Goal: Transaction & Acquisition: Purchase product/service

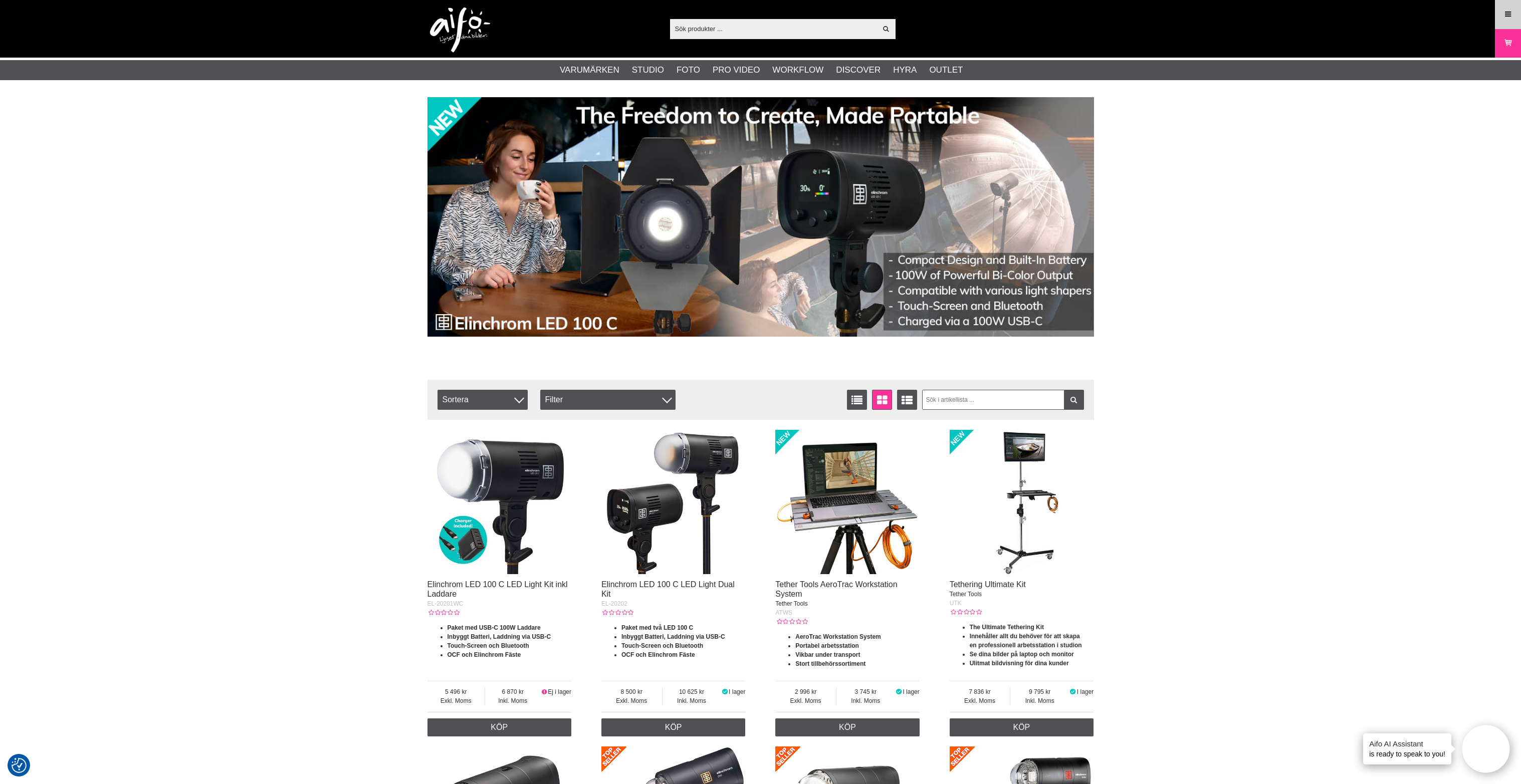
click at [1513, 11] on link "Meny" at bounding box center [1508, 14] width 25 height 24
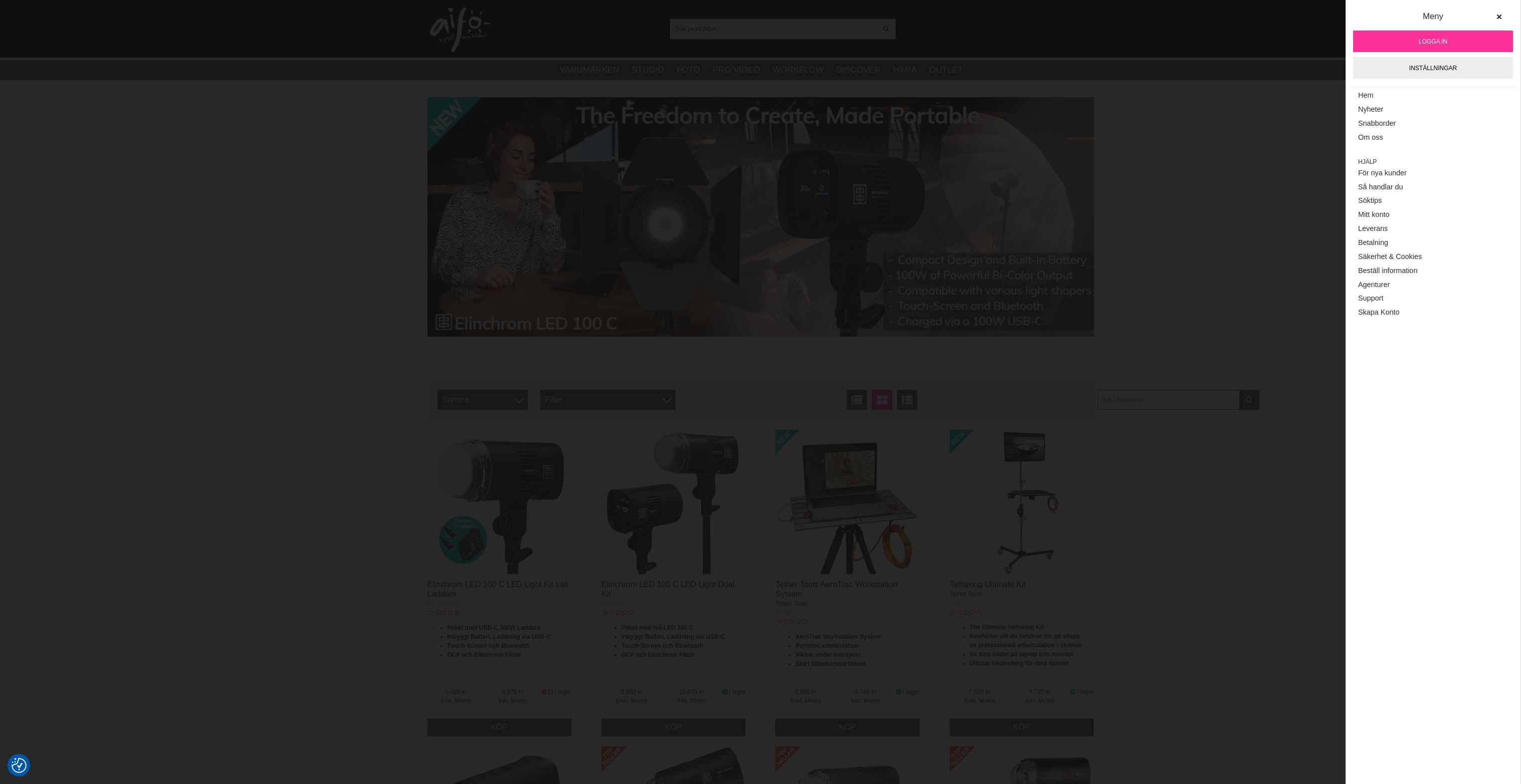
click at [1435, 48] on link "Logga in" at bounding box center [1433, 41] width 160 height 21
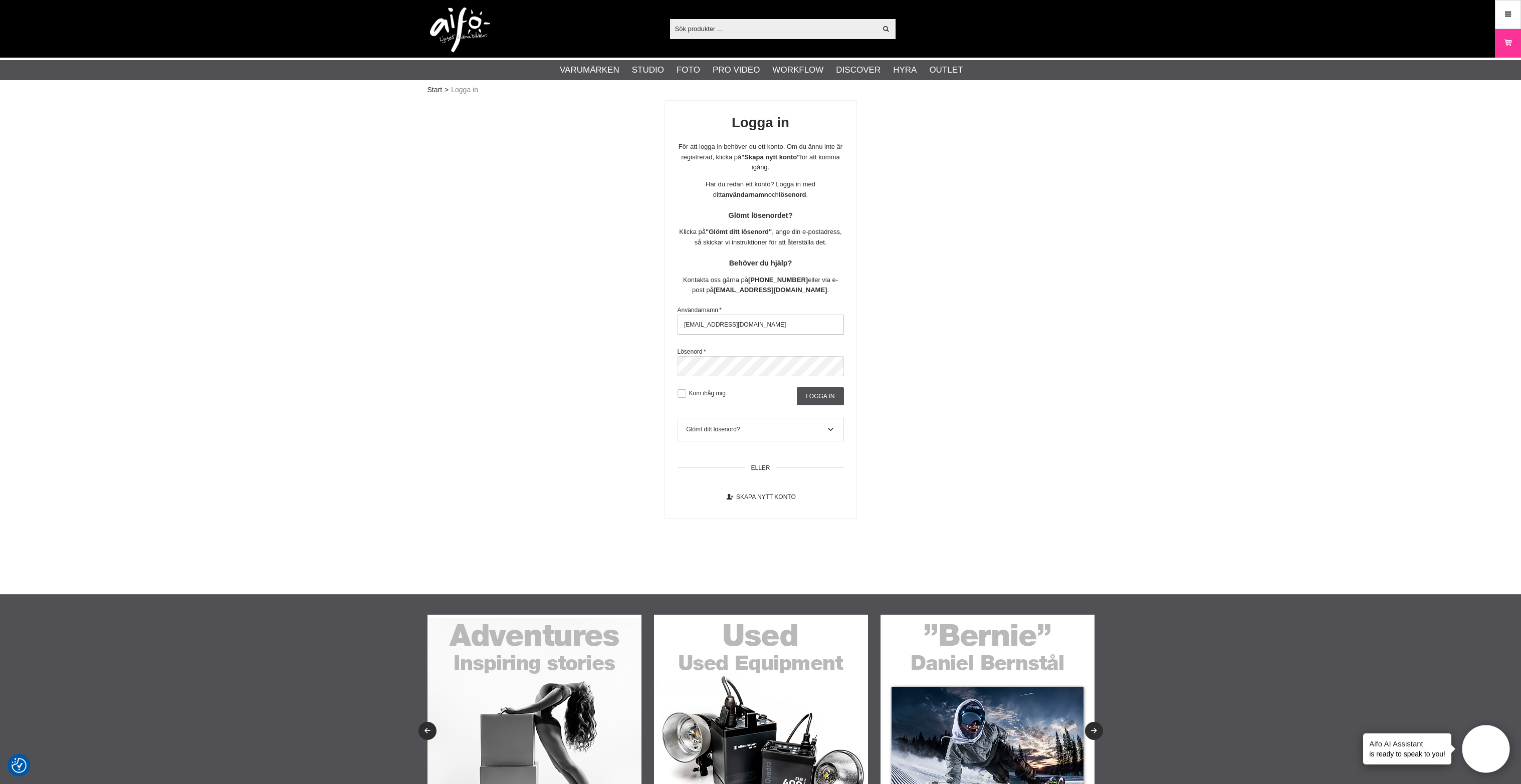
drag, startPoint x: 789, startPoint y: 335, endPoint x: 704, endPoint y: 326, distance: 85.5
click at [702, 335] on input "aifo@kameraexpress.com" at bounding box center [761, 325] width 167 height 20
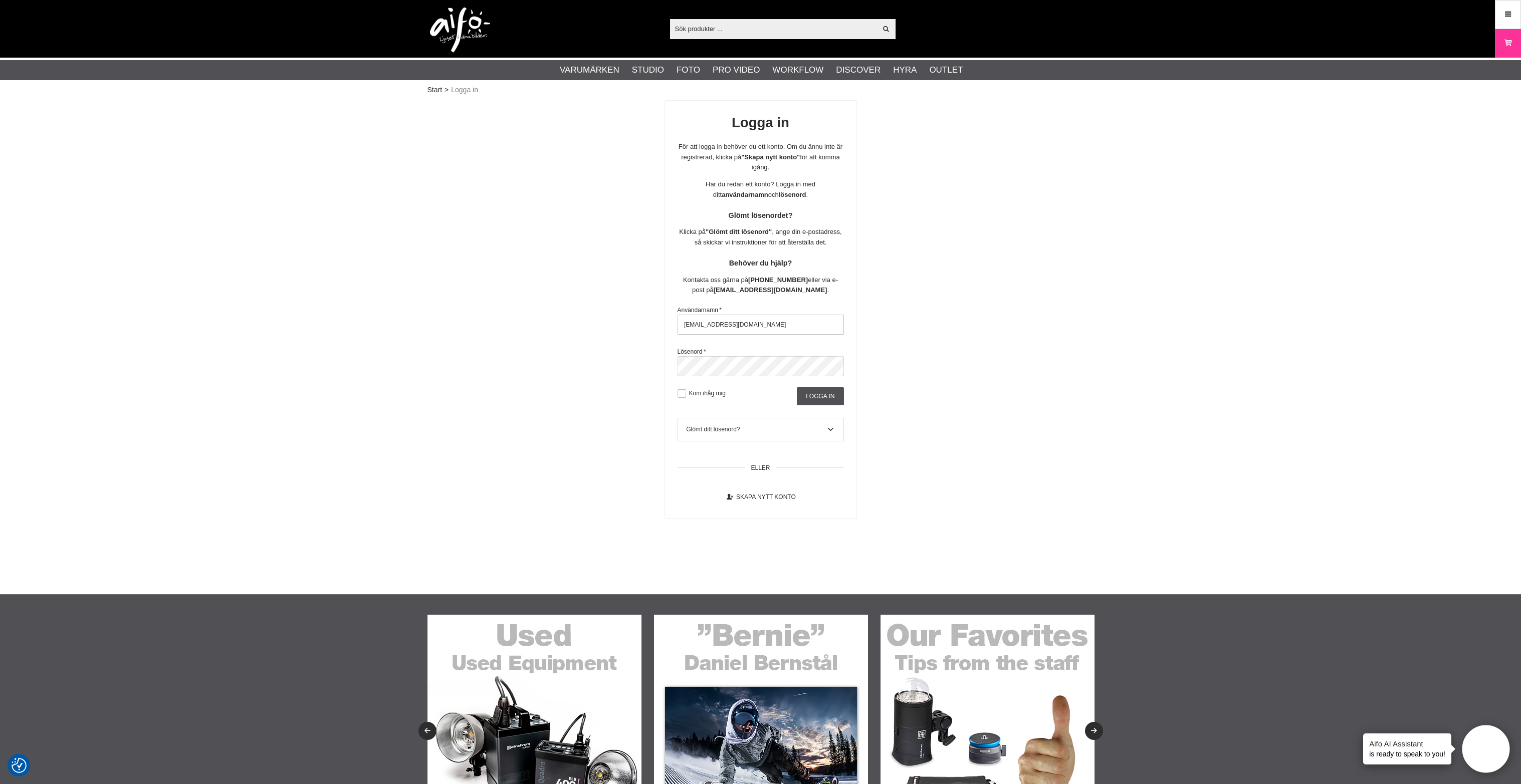
click at [704, 331] on input "aifo@kfotoabild.se" at bounding box center [761, 325] width 167 height 20
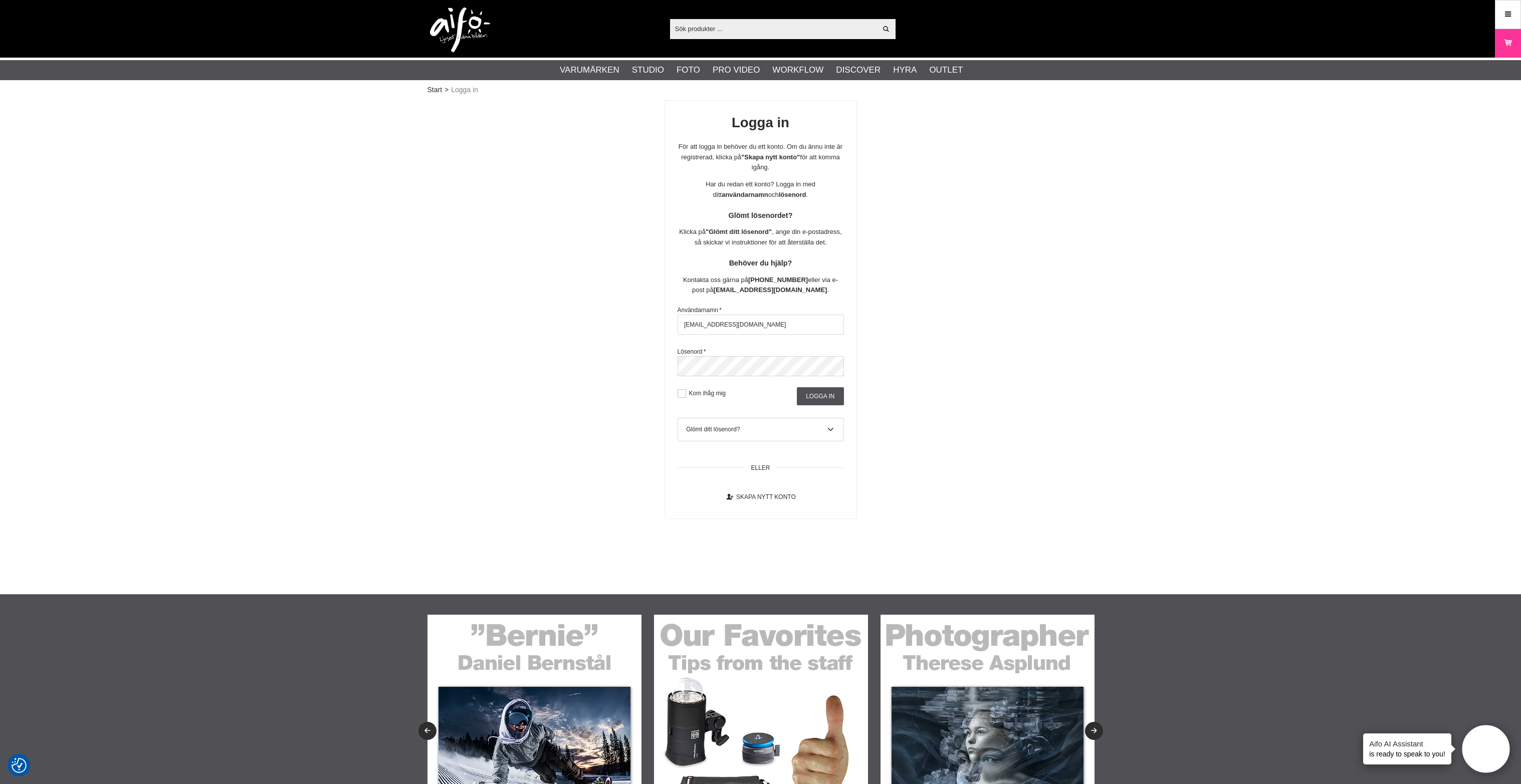
type input "aifo@fotoabild.se"
click at [572, 366] on div "Logga in För att logga in behöver du ett konto. Om du ännu inte är registrerad,…" at bounding box center [760, 310] width 667 height 419
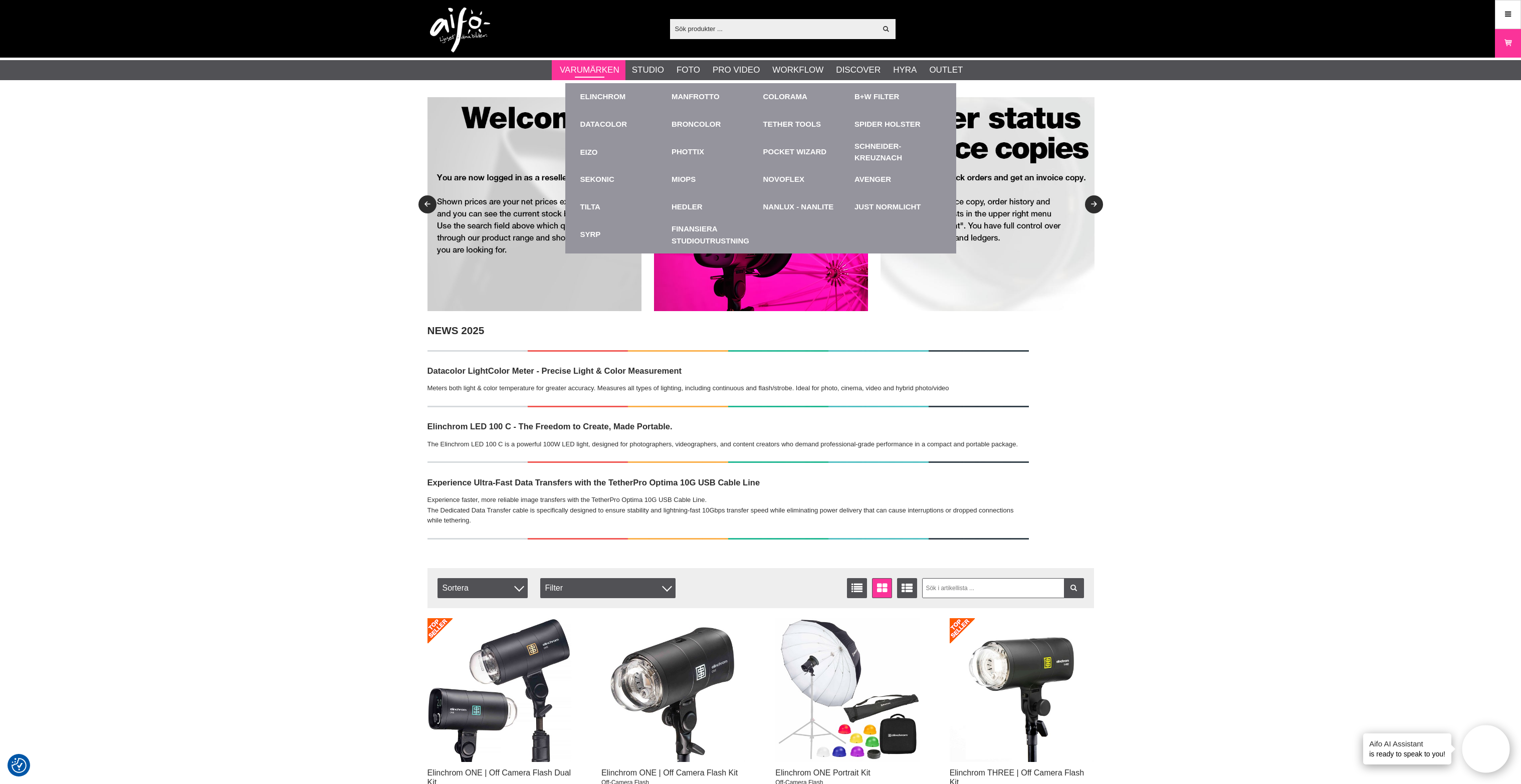
click at [593, 68] on link "Varumärken" at bounding box center [589, 70] width 60 height 13
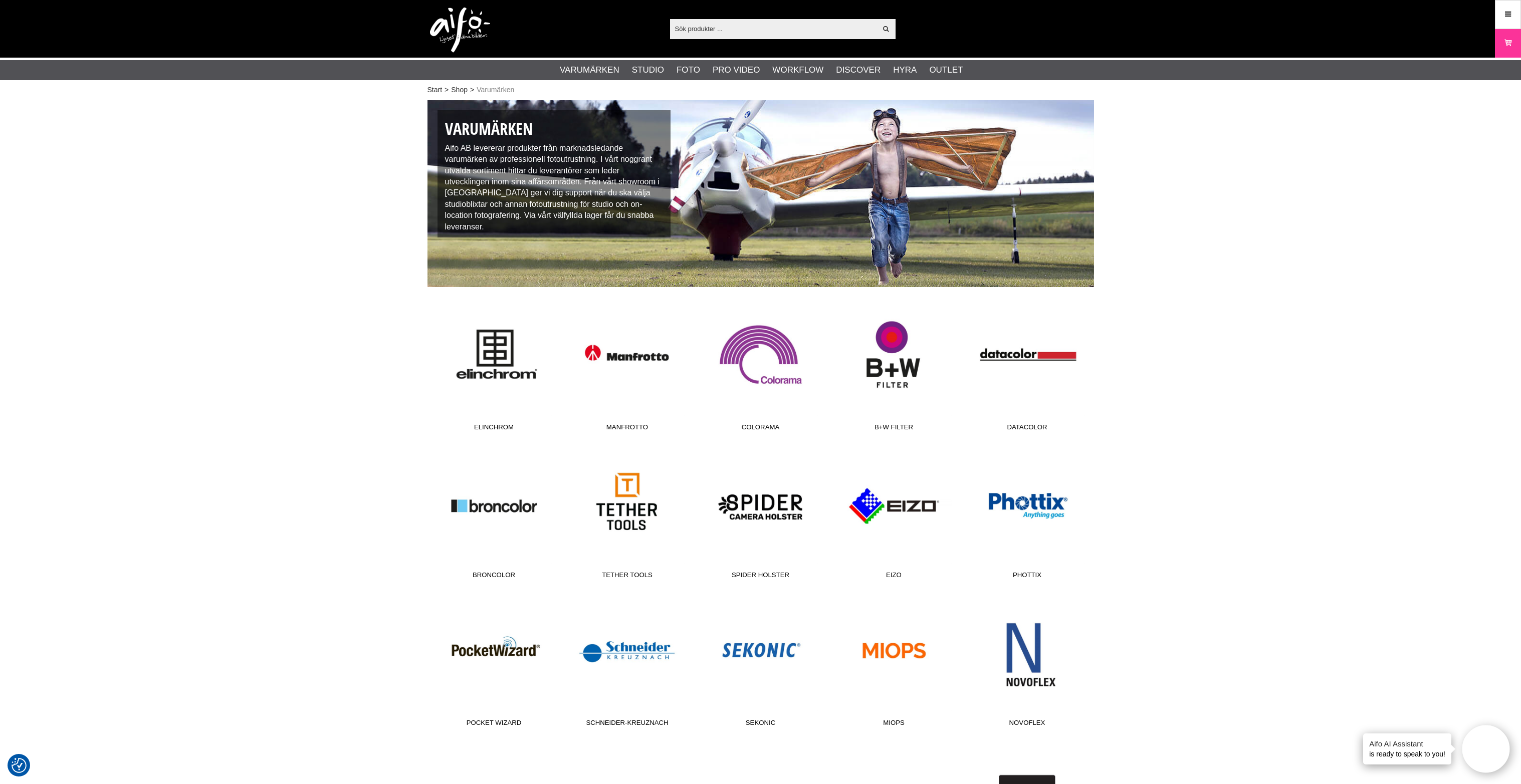
click at [455, 28] on img at bounding box center [460, 30] width 60 height 45
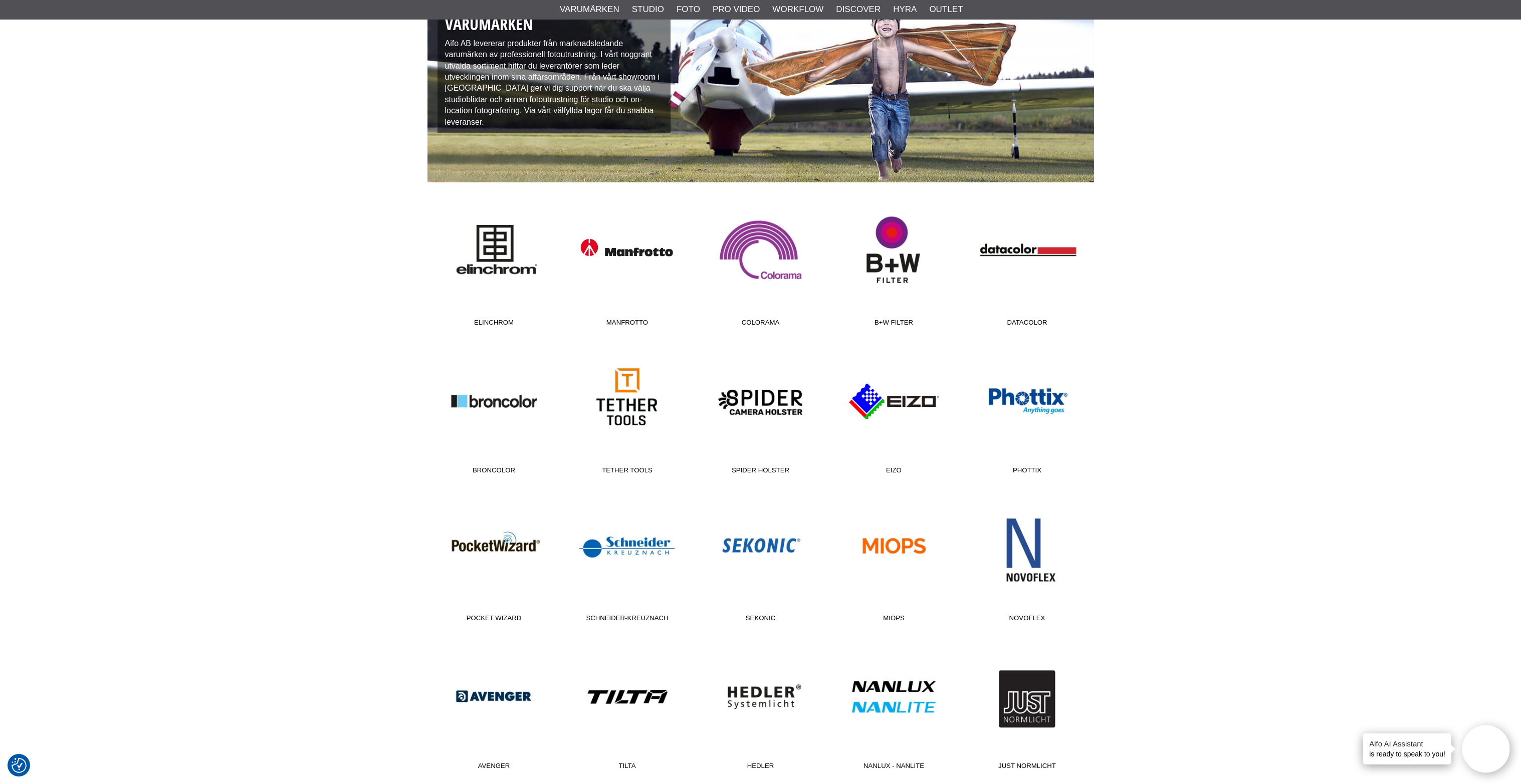
scroll to position [250, 0]
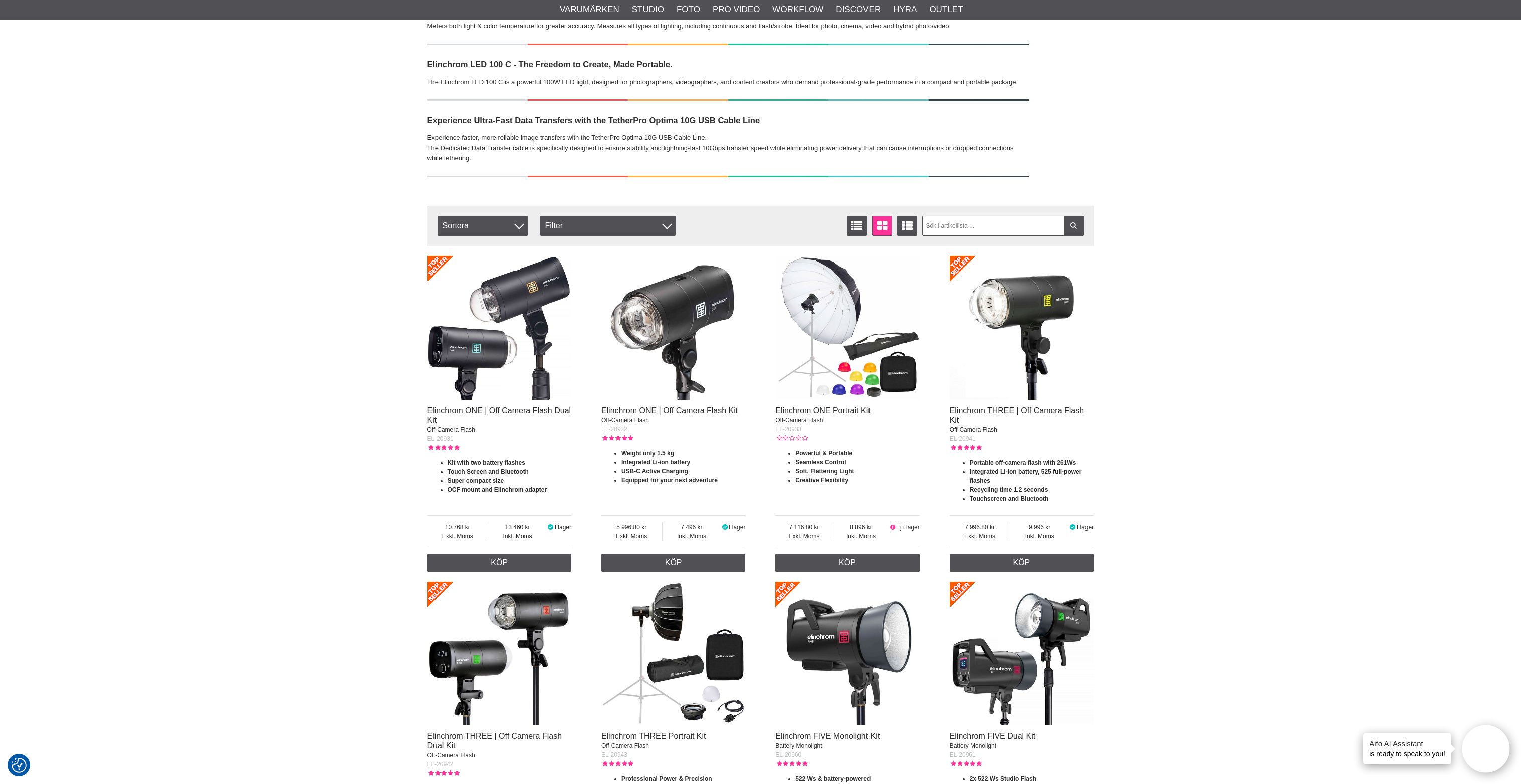
scroll to position [438, 0]
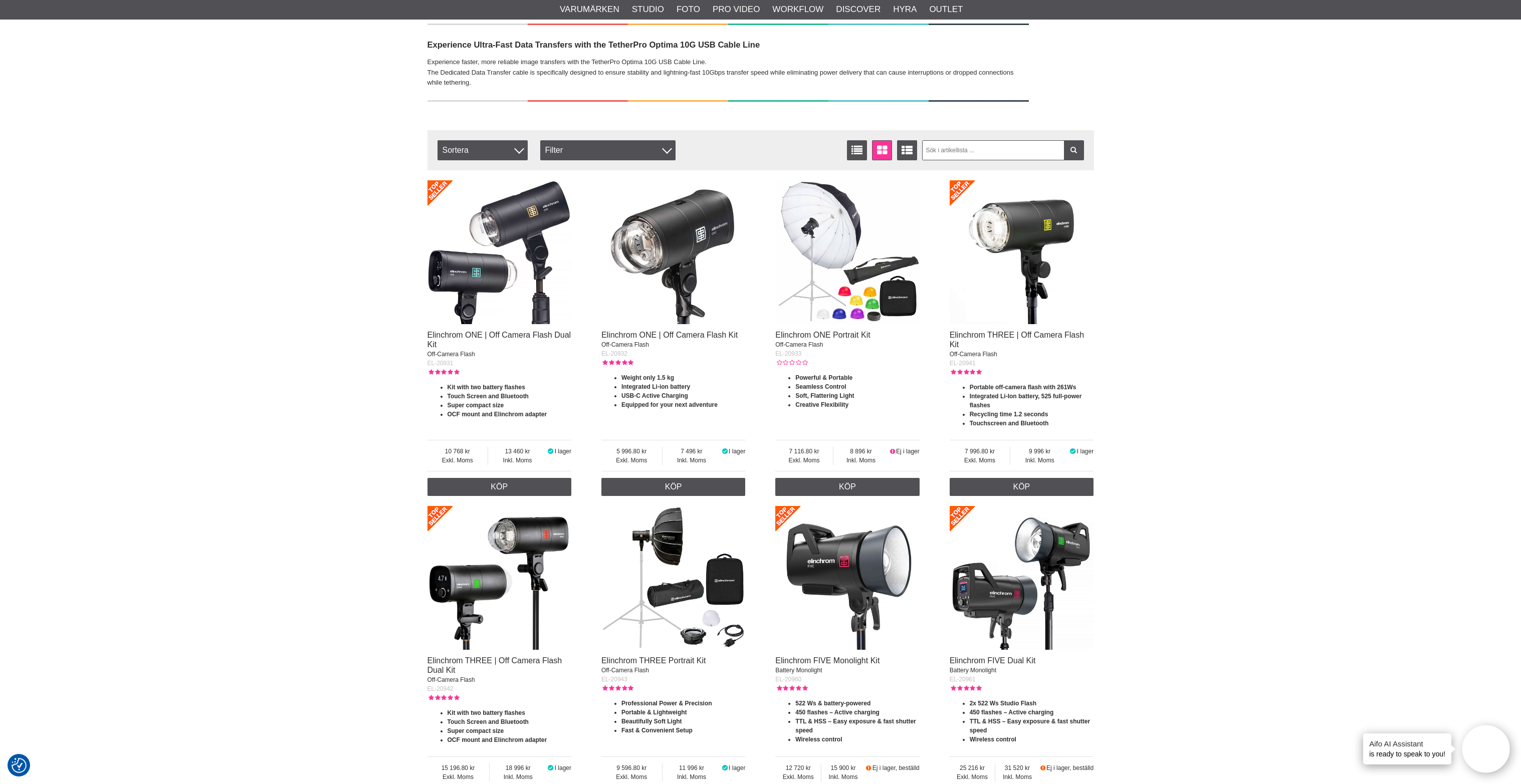
click at [677, 272] on img at bounding box center [674, 253] width 144 height 144
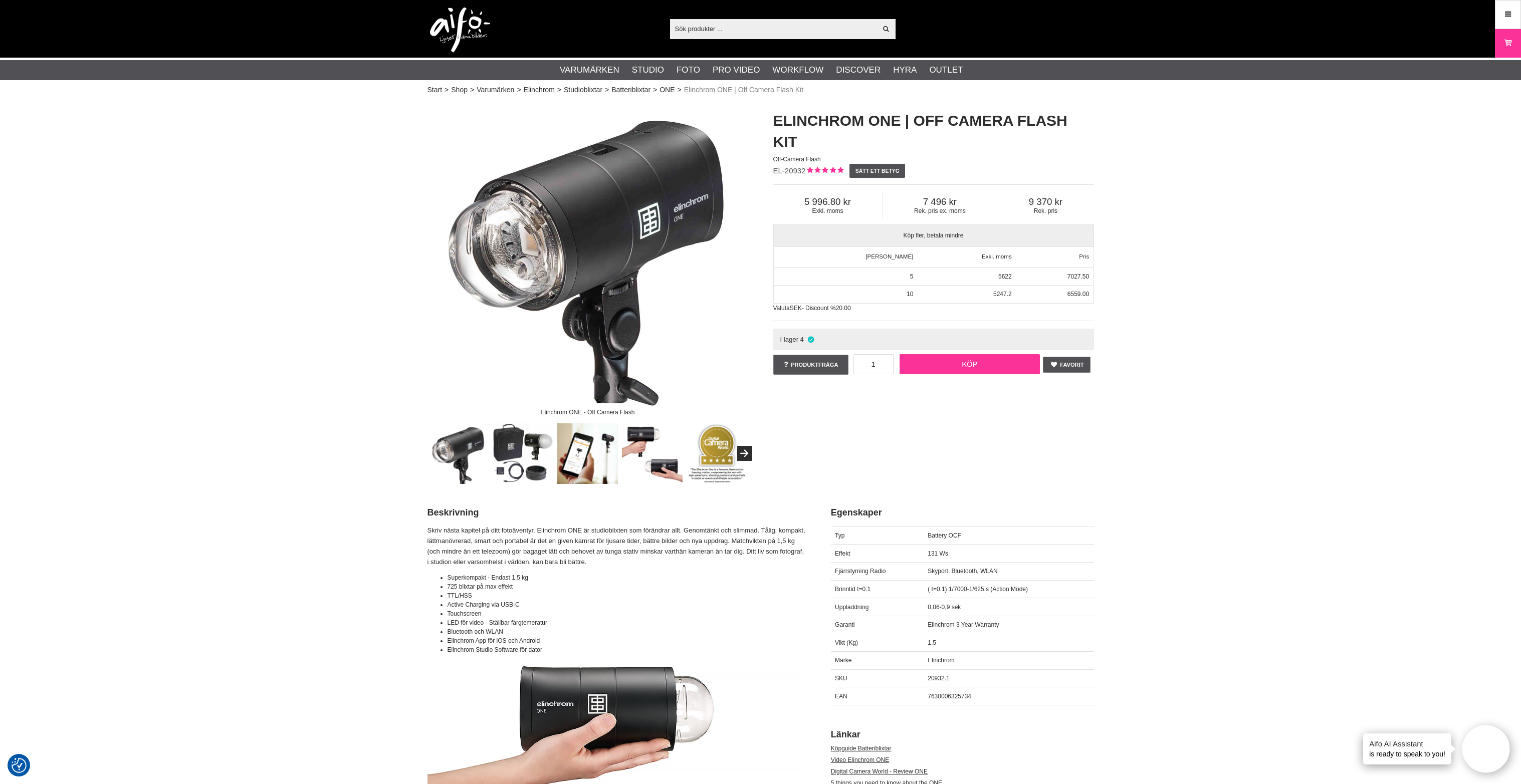
click at [920, 354] on link "Köp" at bounding box center [970, 364] width 141 height 20
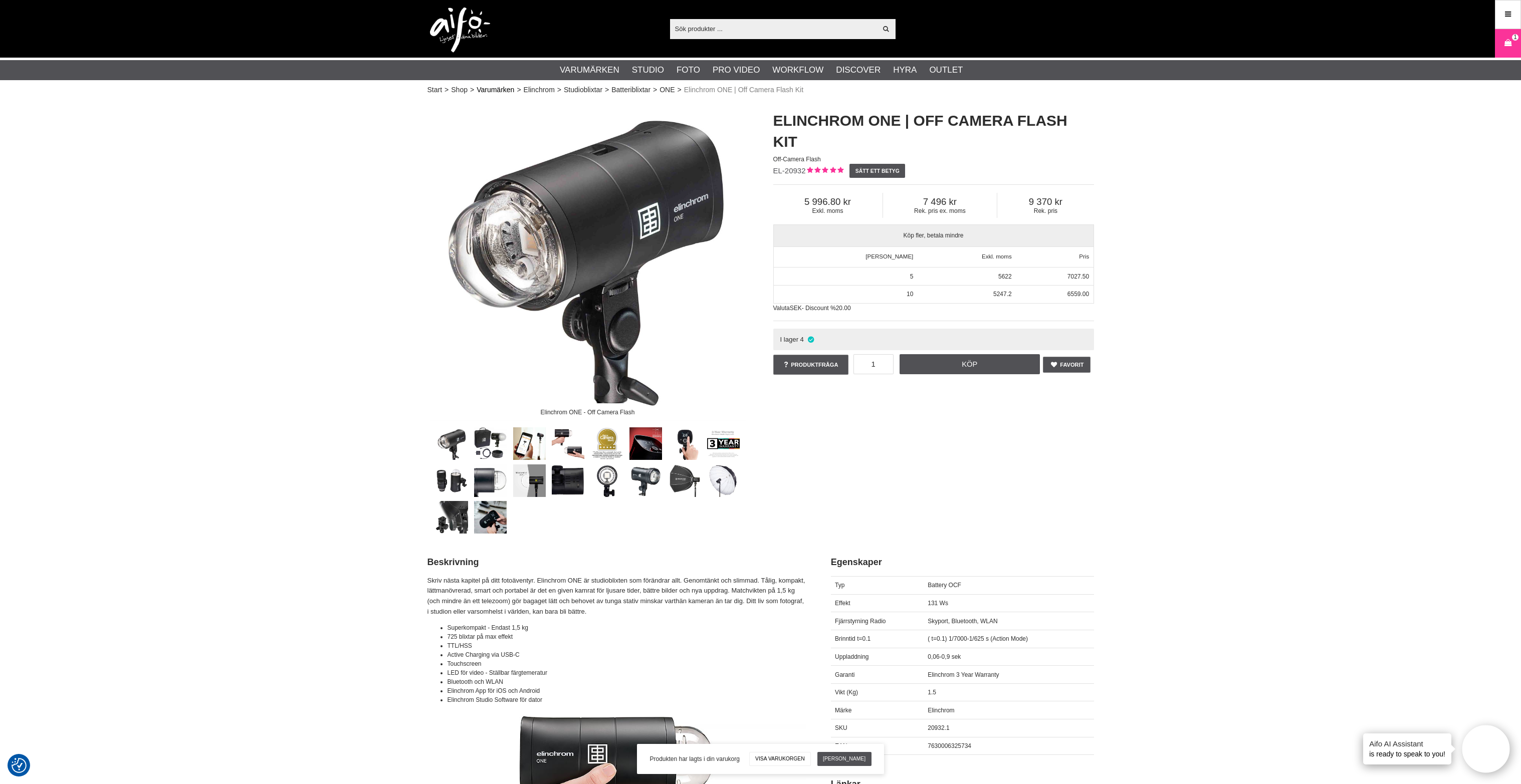
click at [513, 89] on link "Varumärken" at bounding box center [495, 90] width 38 height 11
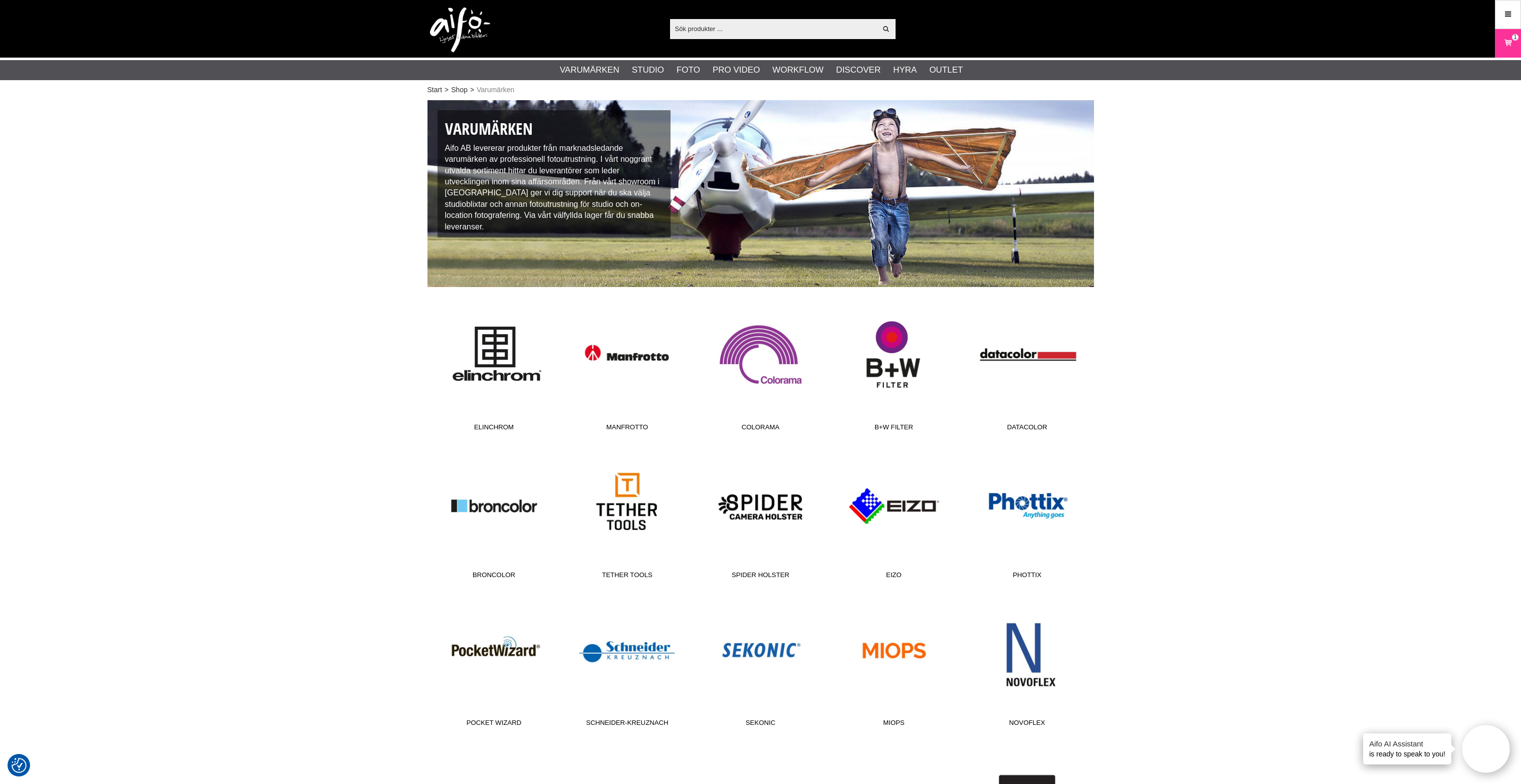
click at [489, 392] on link "Elinchrom" at bounding box center [494, 368] width 133 height 135
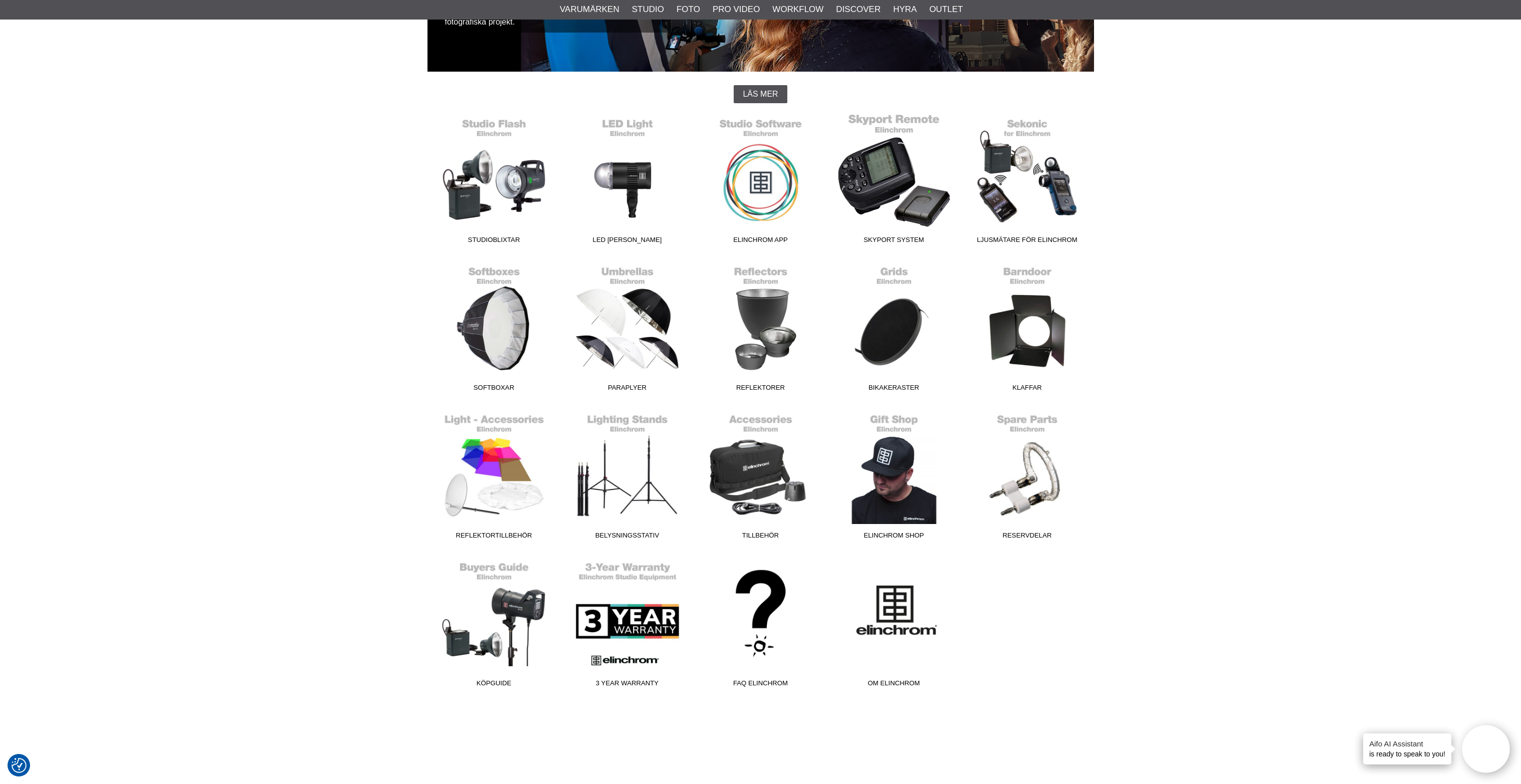
scroll to position [250, 0]
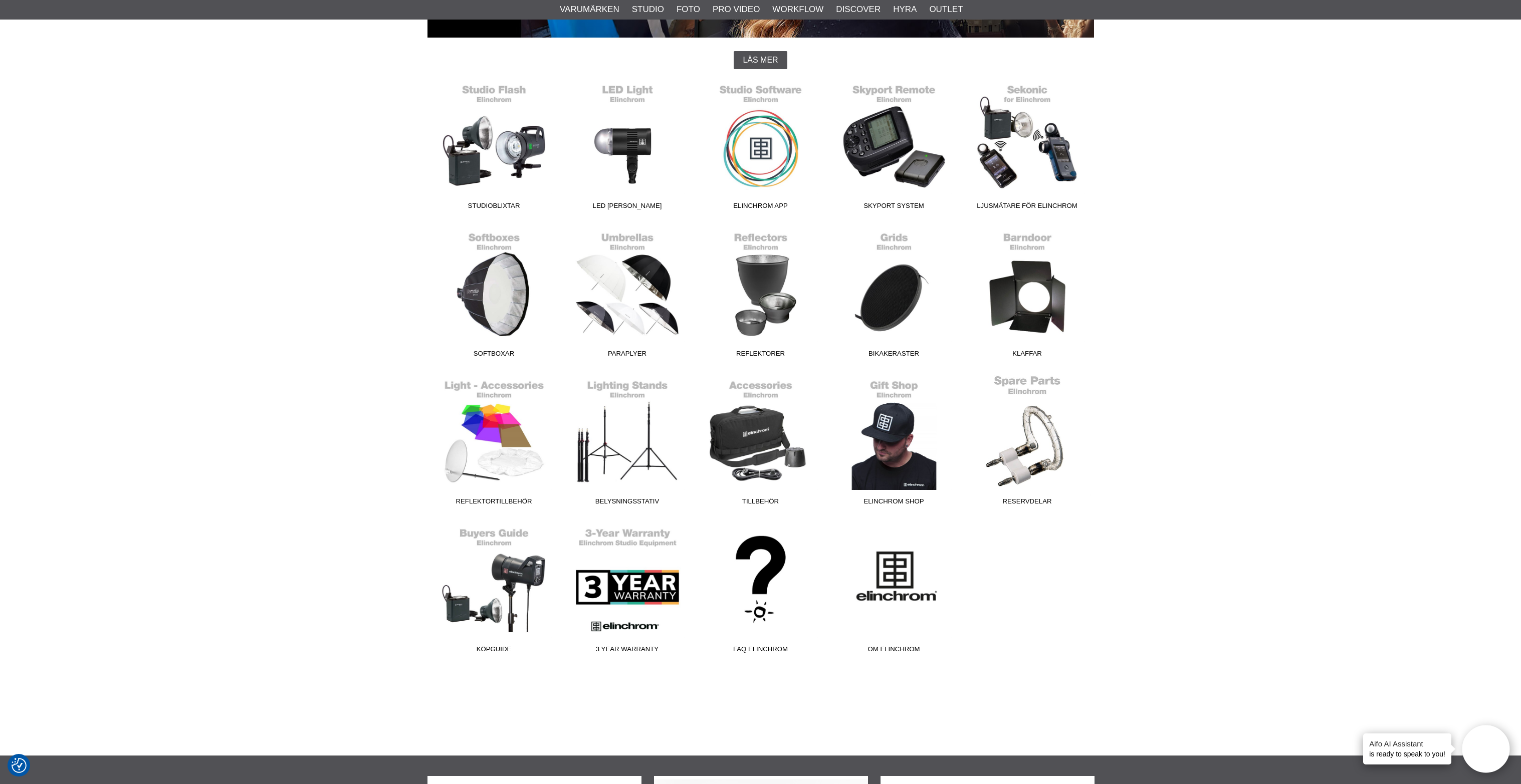
click at [1068, 461] on link "Reservdelar" at bounding box center [1027, 442] width 133 height 135
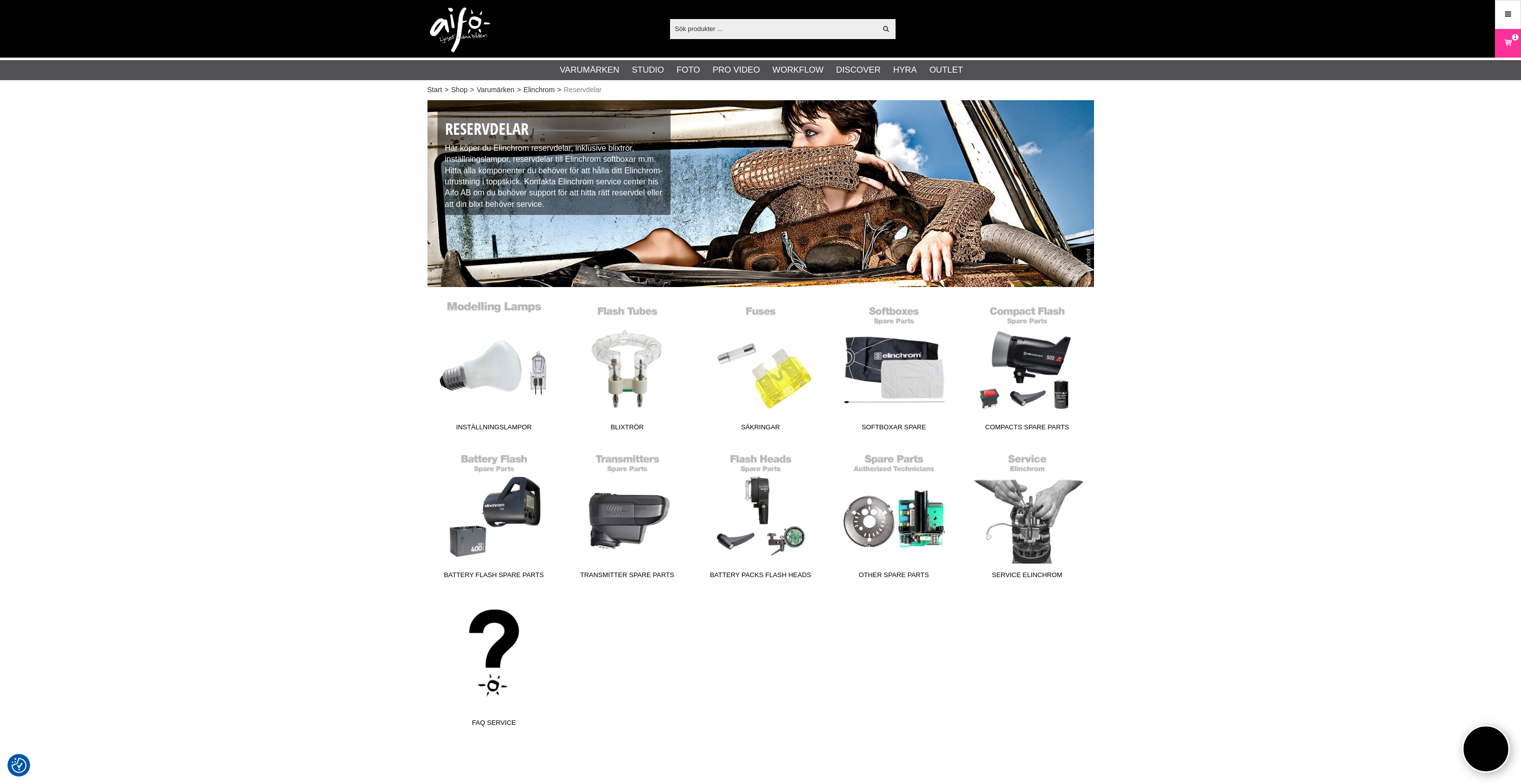
click at [488, 345] on link "Inställningslampor" at bounding box center [494, 368] width 133 height 135
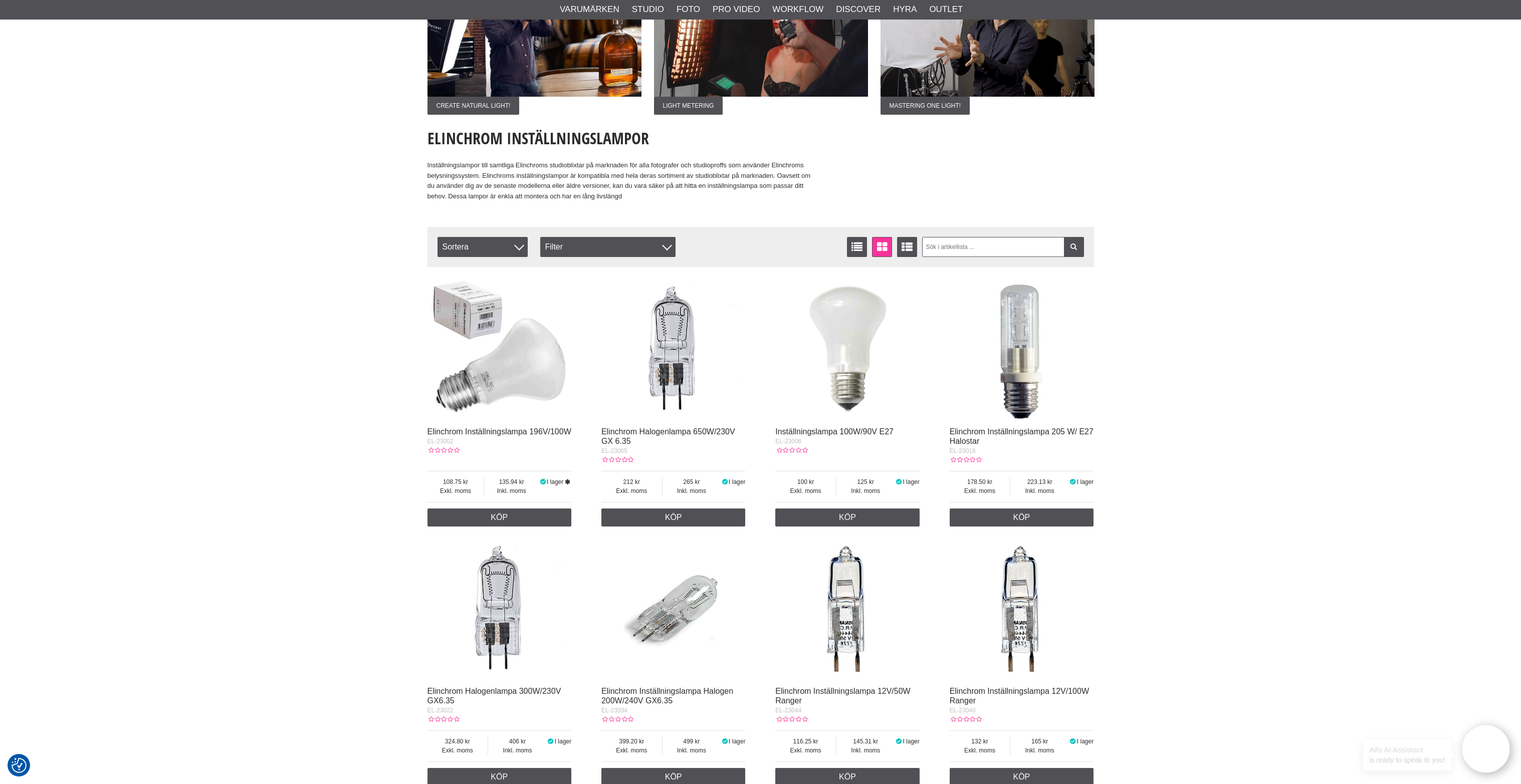
scroll to position [250, 0]
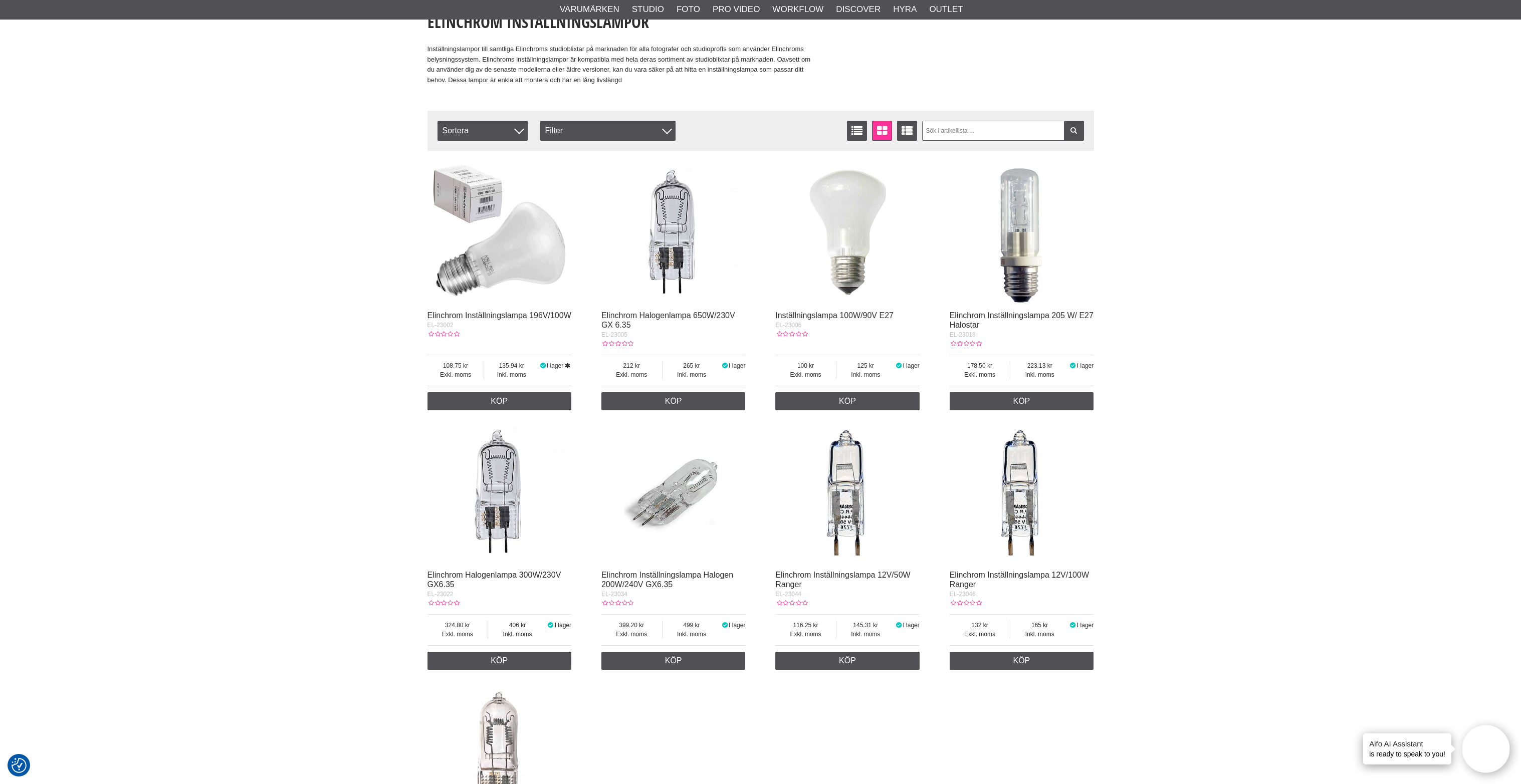
click at [489, 260] on img at bounding box center [500, 233] width 144 height 144
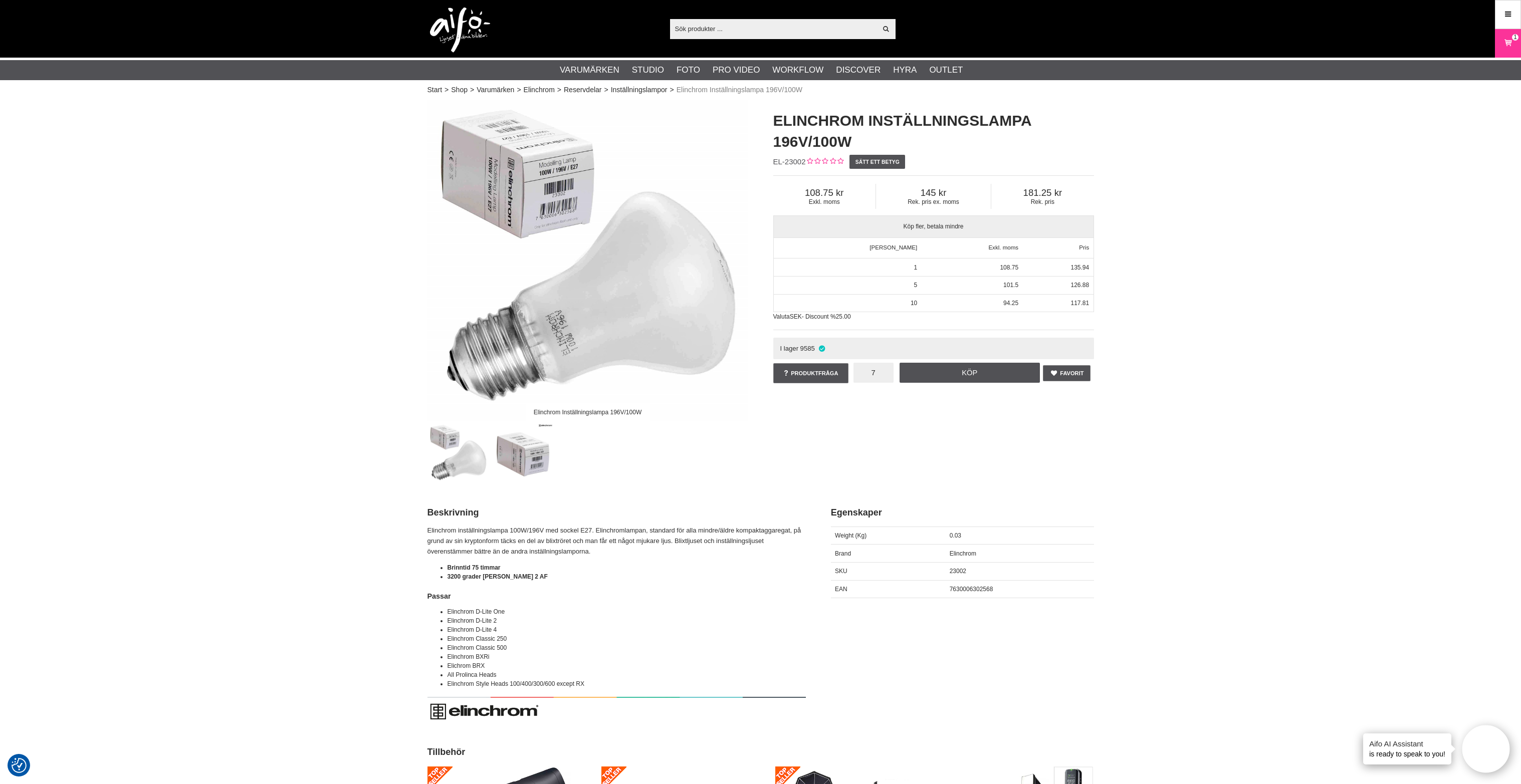
type input "7"
click at [932, 477] on div "Elinchrom Inställningslampa 196V/100W Elinchrom Inställningslampa 196V/100W EL-…" at bounding box center [760, 292] width 691 height 384
click at [985, 376] on link "Köp" at bounding box center [970, 373] width 141 height 20
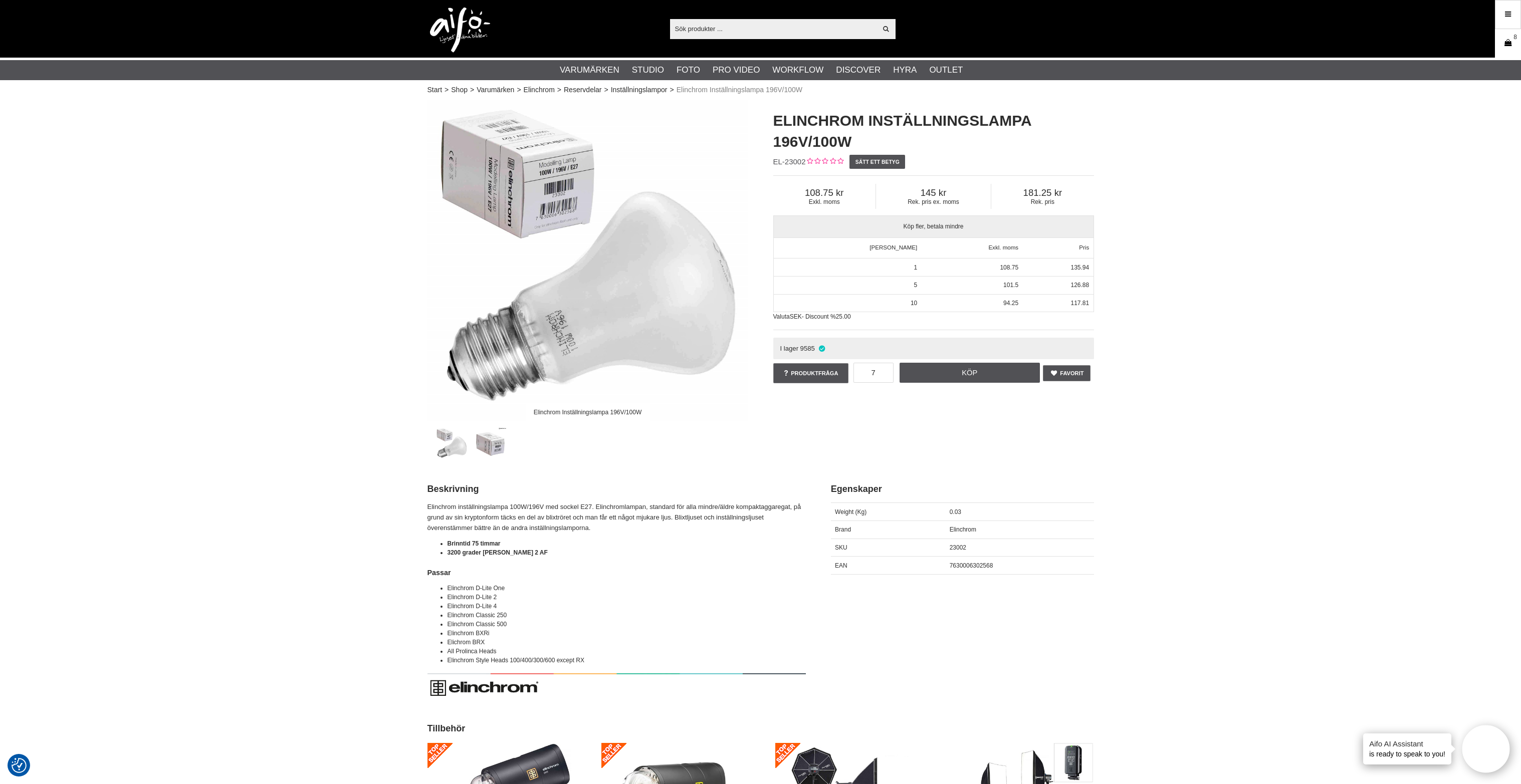
click at [1510, 43] on icon at bounding box center [1507, 43] width 10 height 11
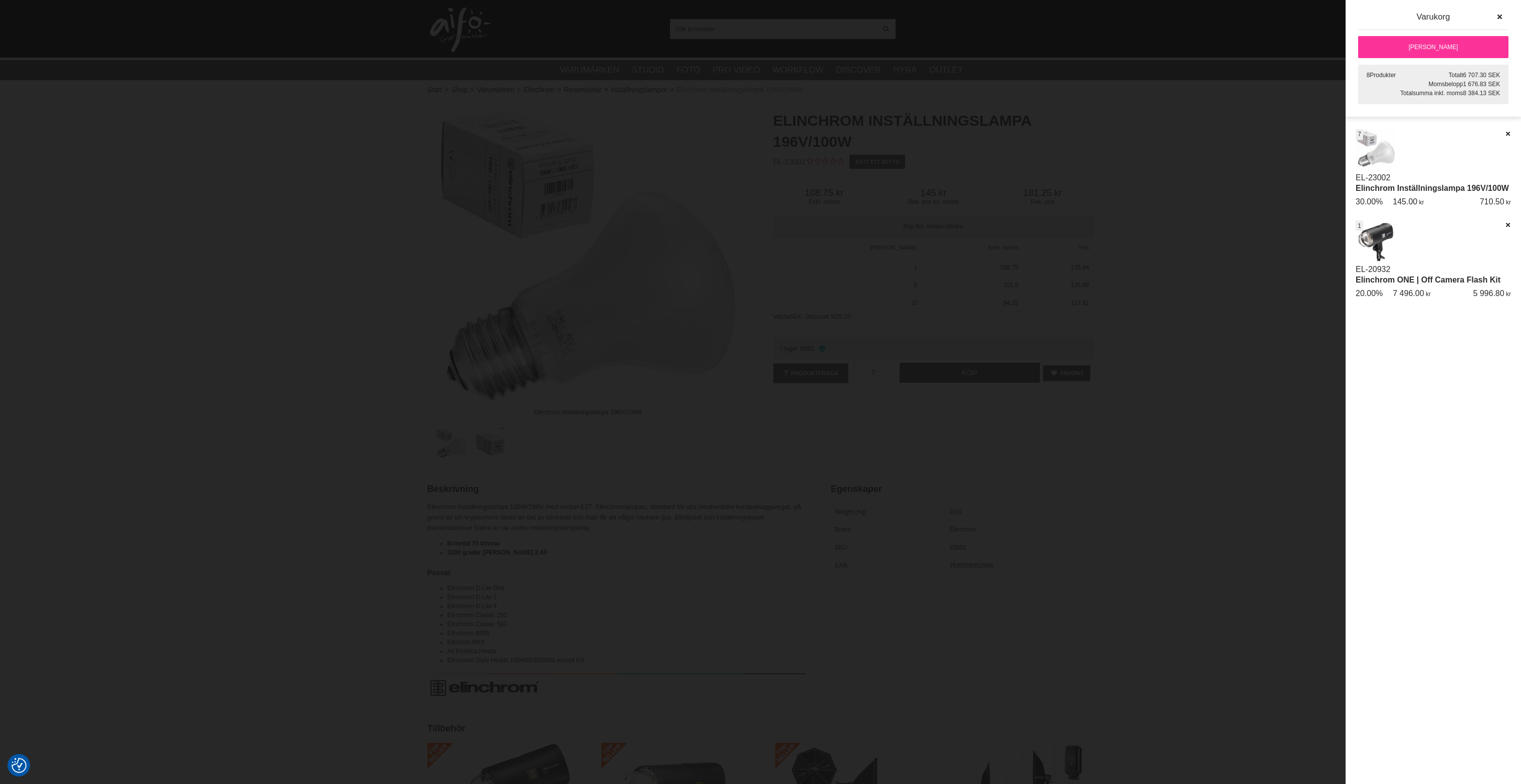
click at [1449, 41] on link "[PERSON_NAME]" at bounding box center [1433, 47] width 151 height 22
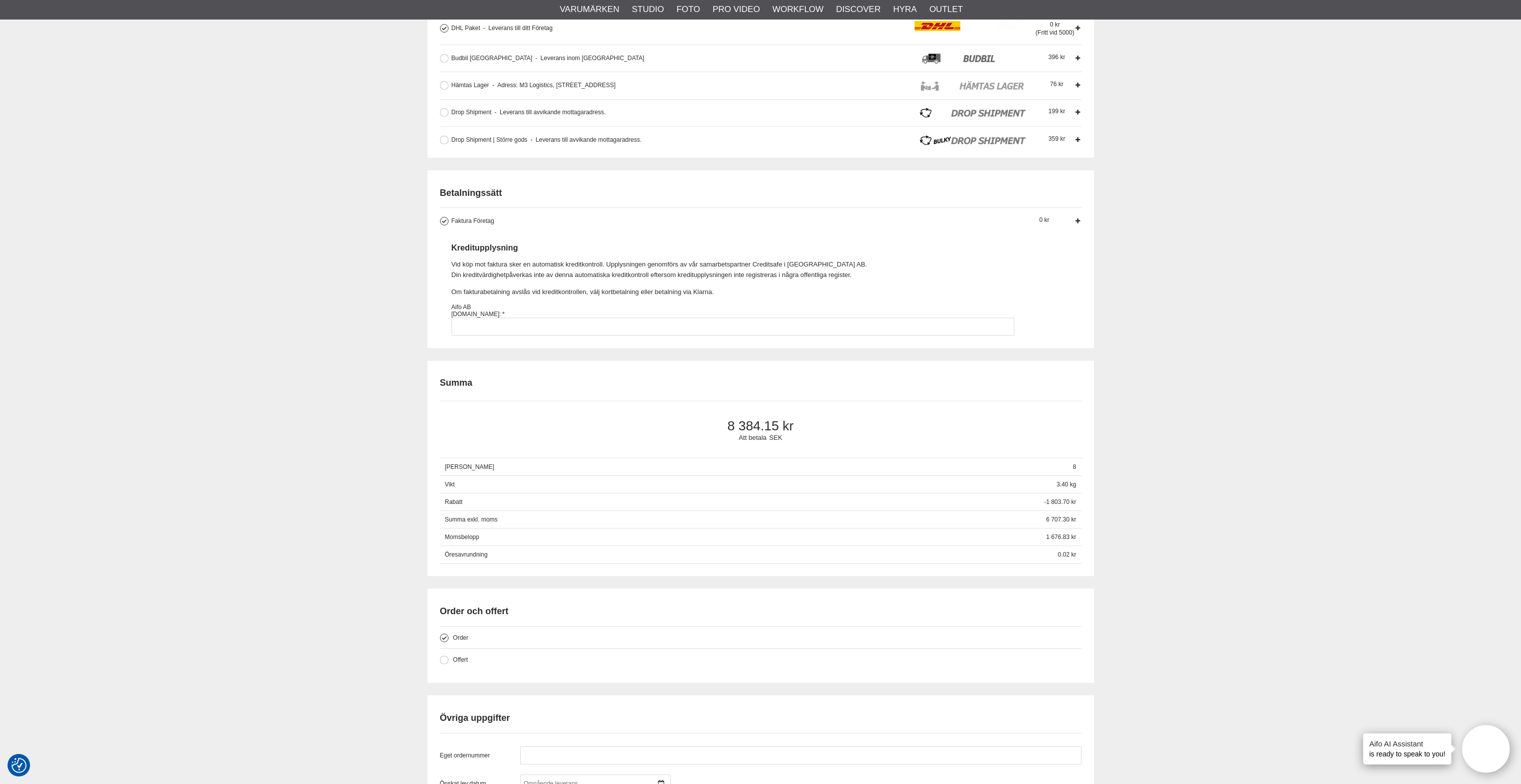
scroll to position [376, 0]
click at [486, 330] on input "Faktura Företag Företag har möjlighet att använda sig av fakturabetalning. Sedv…" at bounding box center [733, 325] width 563 height 18
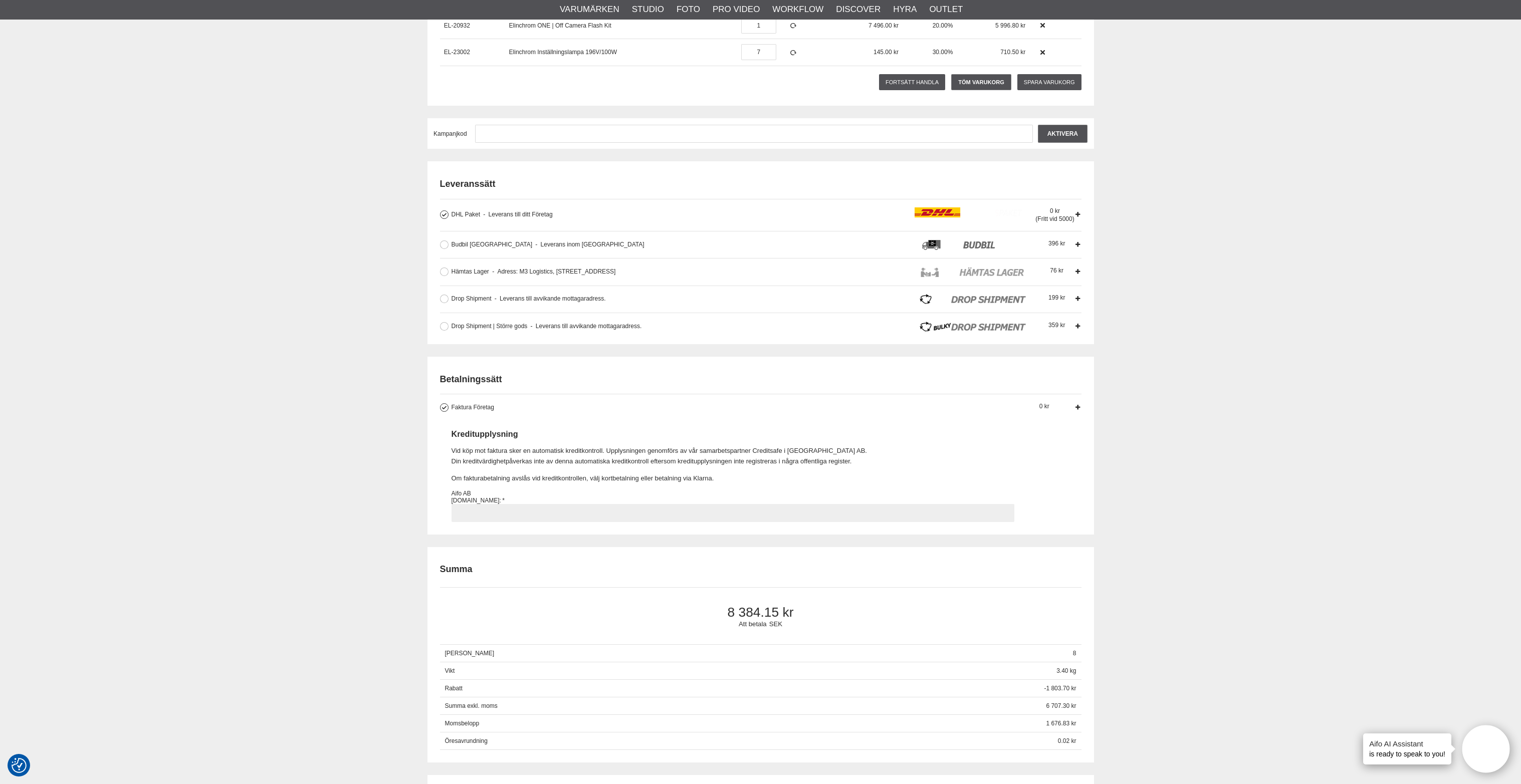
scroll to position [0, 0]
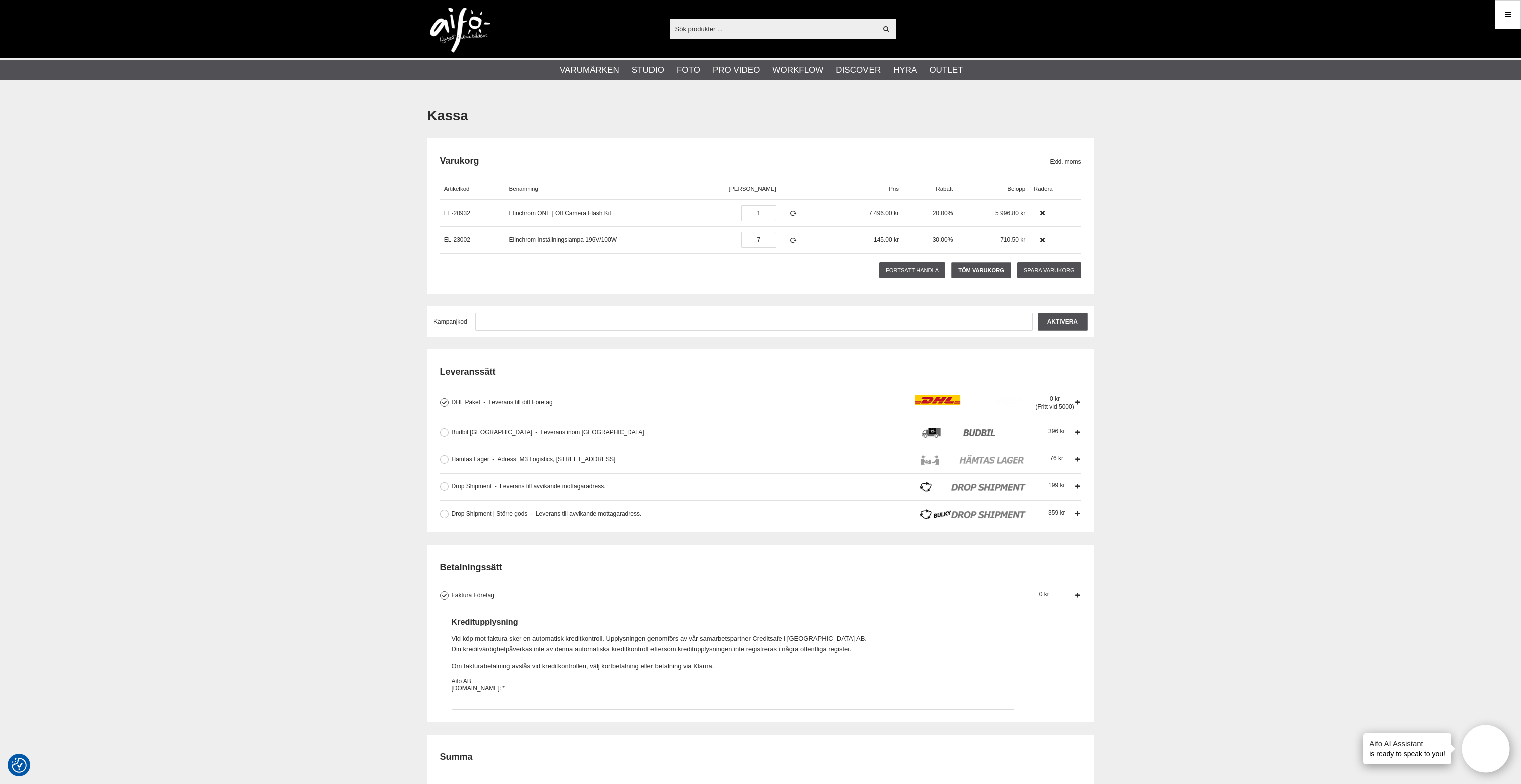
click at [1513, 17] on link "Meny" at bounding box center [1508, 14] width 25 height 24
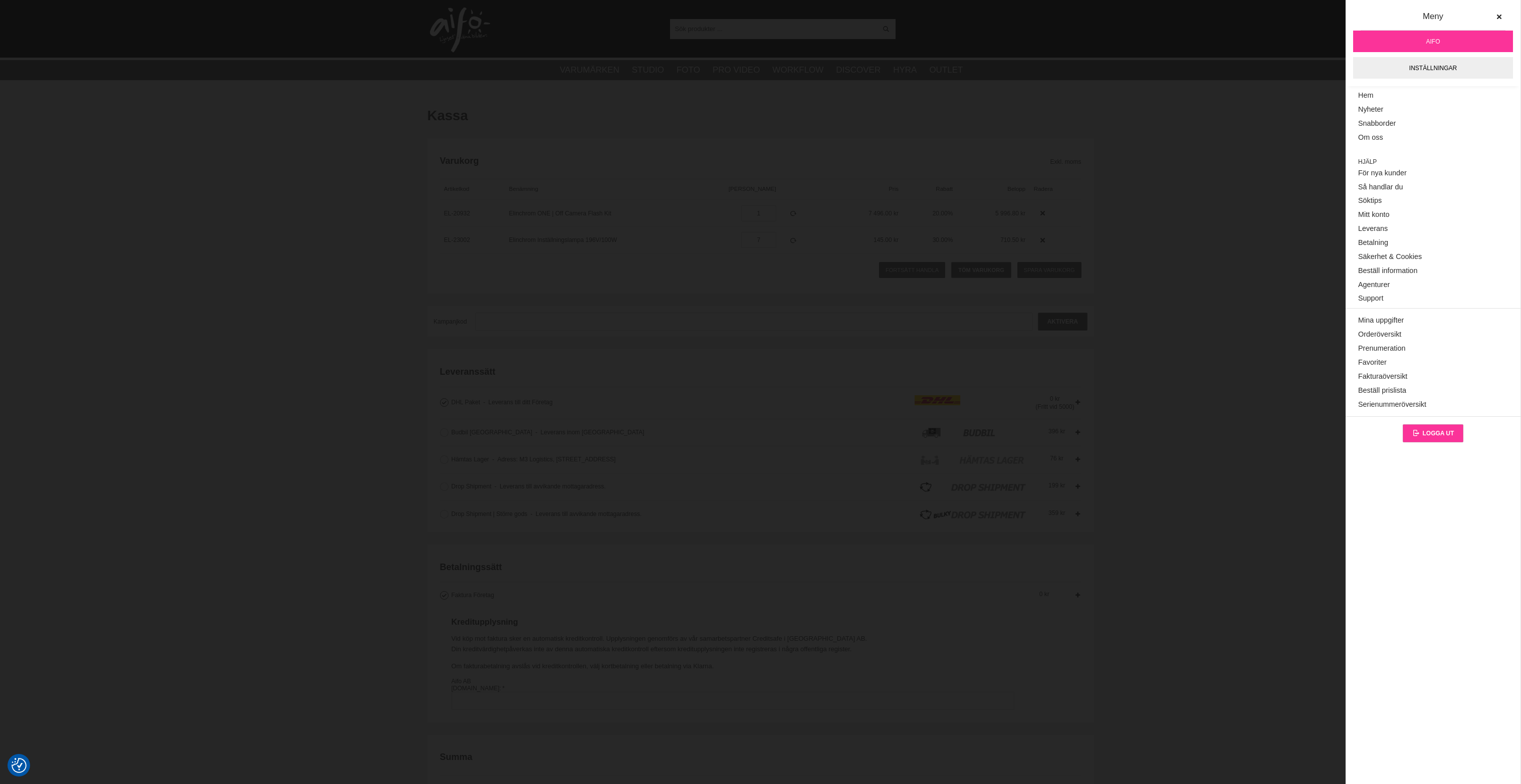
click at [1421, 436] on icon at bounding box center [1418, 433] width 11 height 7
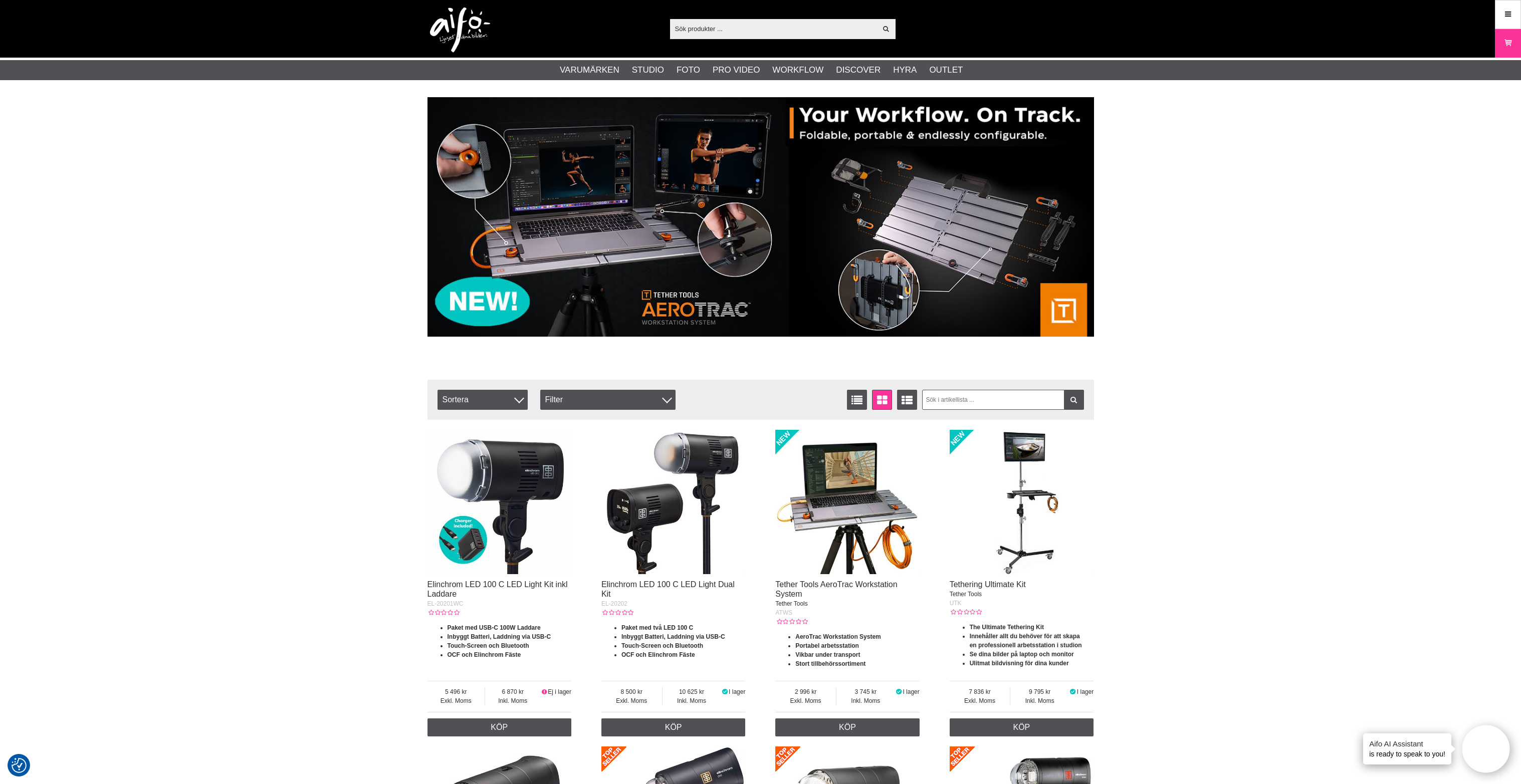
click at [1503, 14] on icon at bounding box center [1507, 14] width 9 height 11
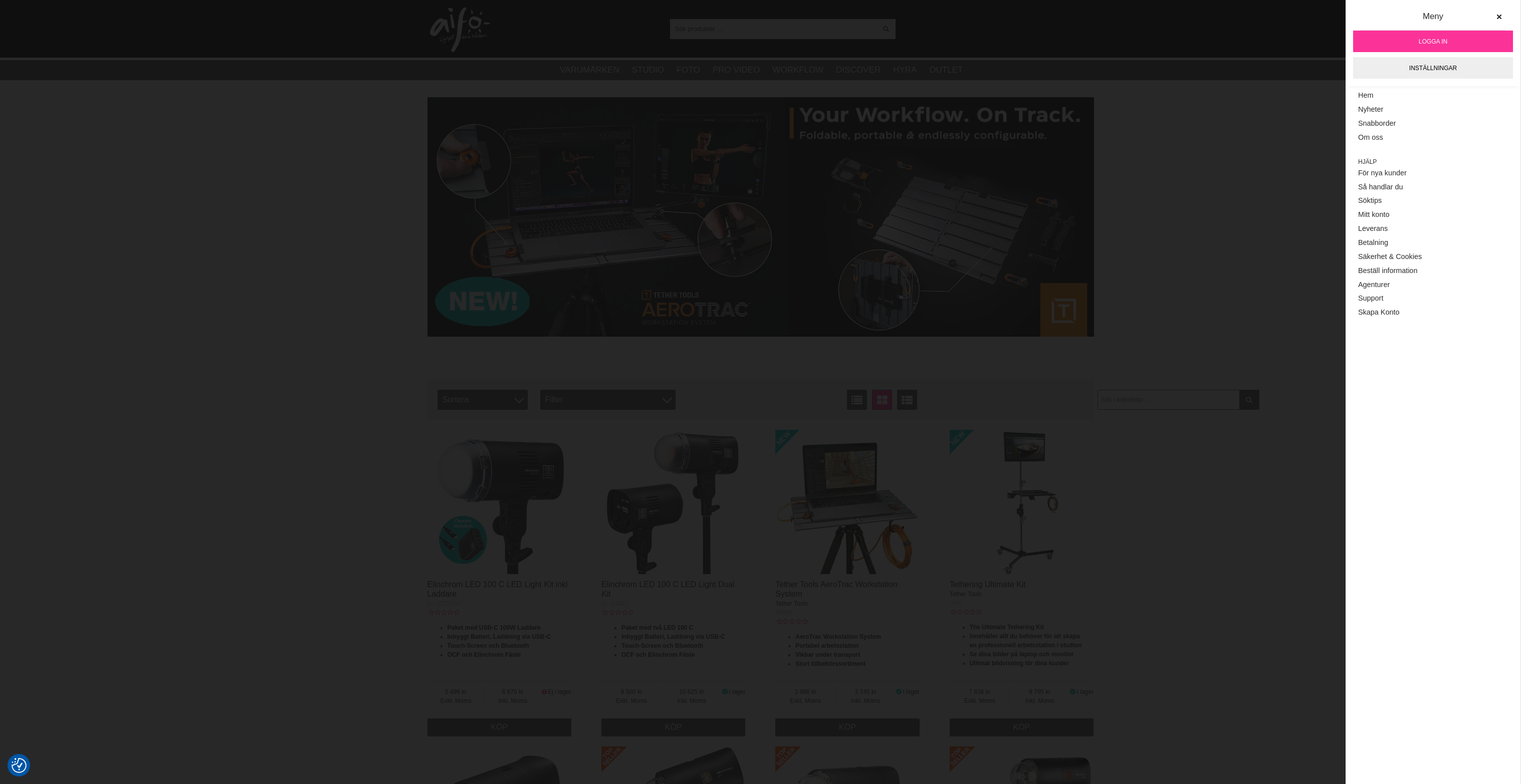
click at [1453, 38] on link "Logga in" at bounding box center [1433, 41] width 160 height 21
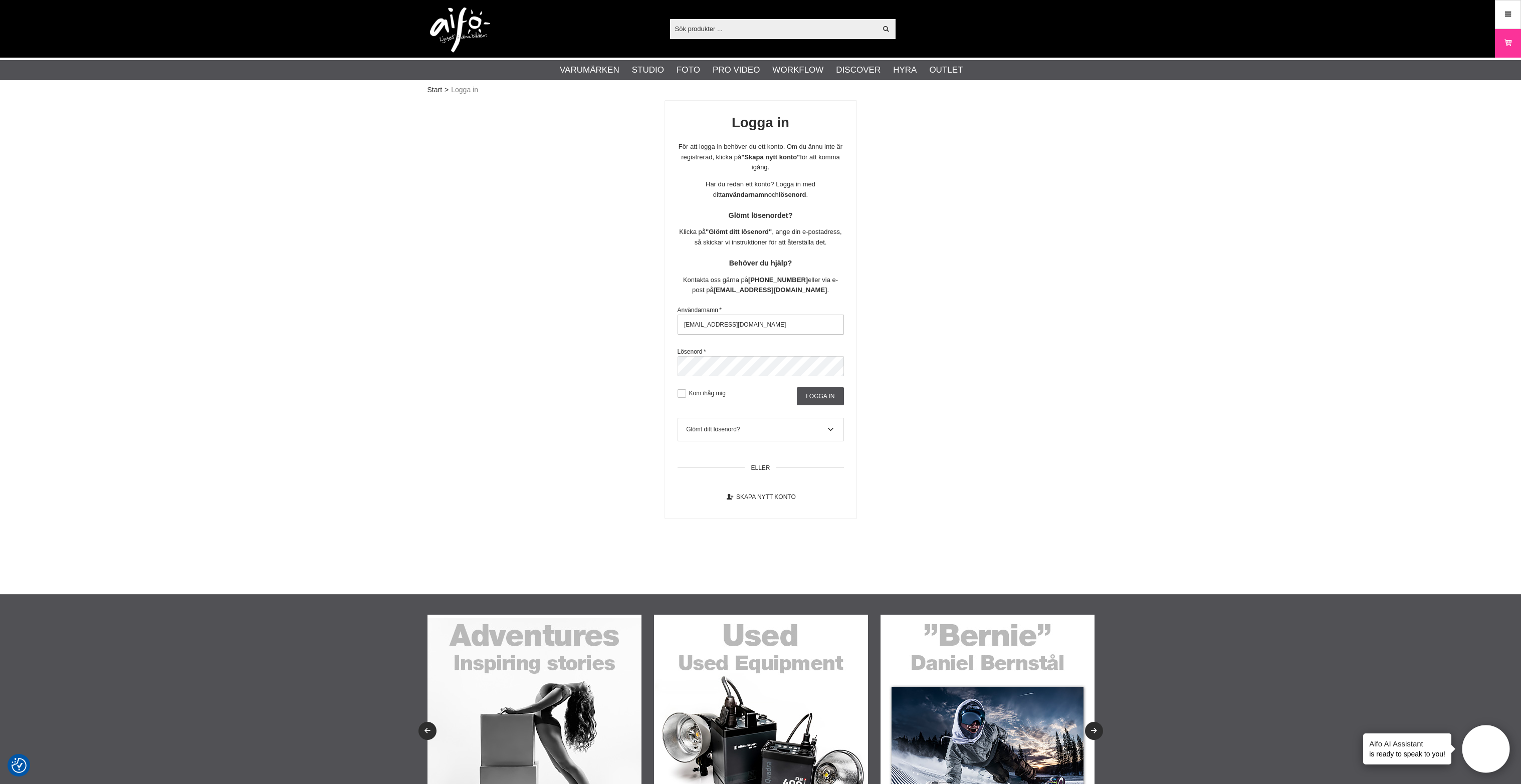
drag, startPoint x: 767, startPoint y: 336, endPoint x: 699, endPoint y: 335, distance: 68.0
click at [699, 335] on input "aifo@kameraexpress.com" at bounding box center [761, 325] width 167 height 20
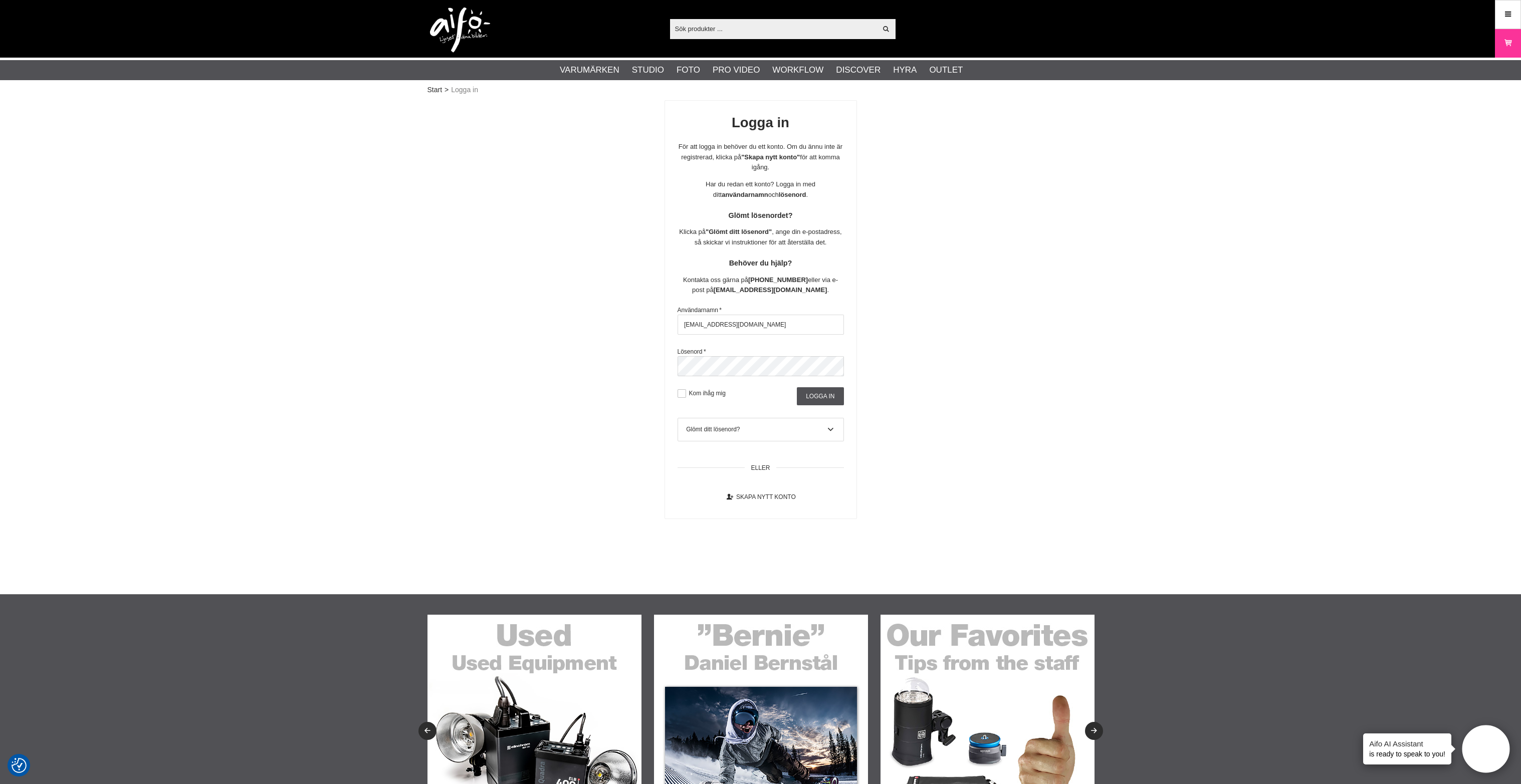
type input "aifo@fotoabild.se"
click at [561, 380] on div "Logga in För att logga in behöver du ett konto. Om du ännu inte är registrerad,…" at bounding box center [760, 310] width 667 height 419
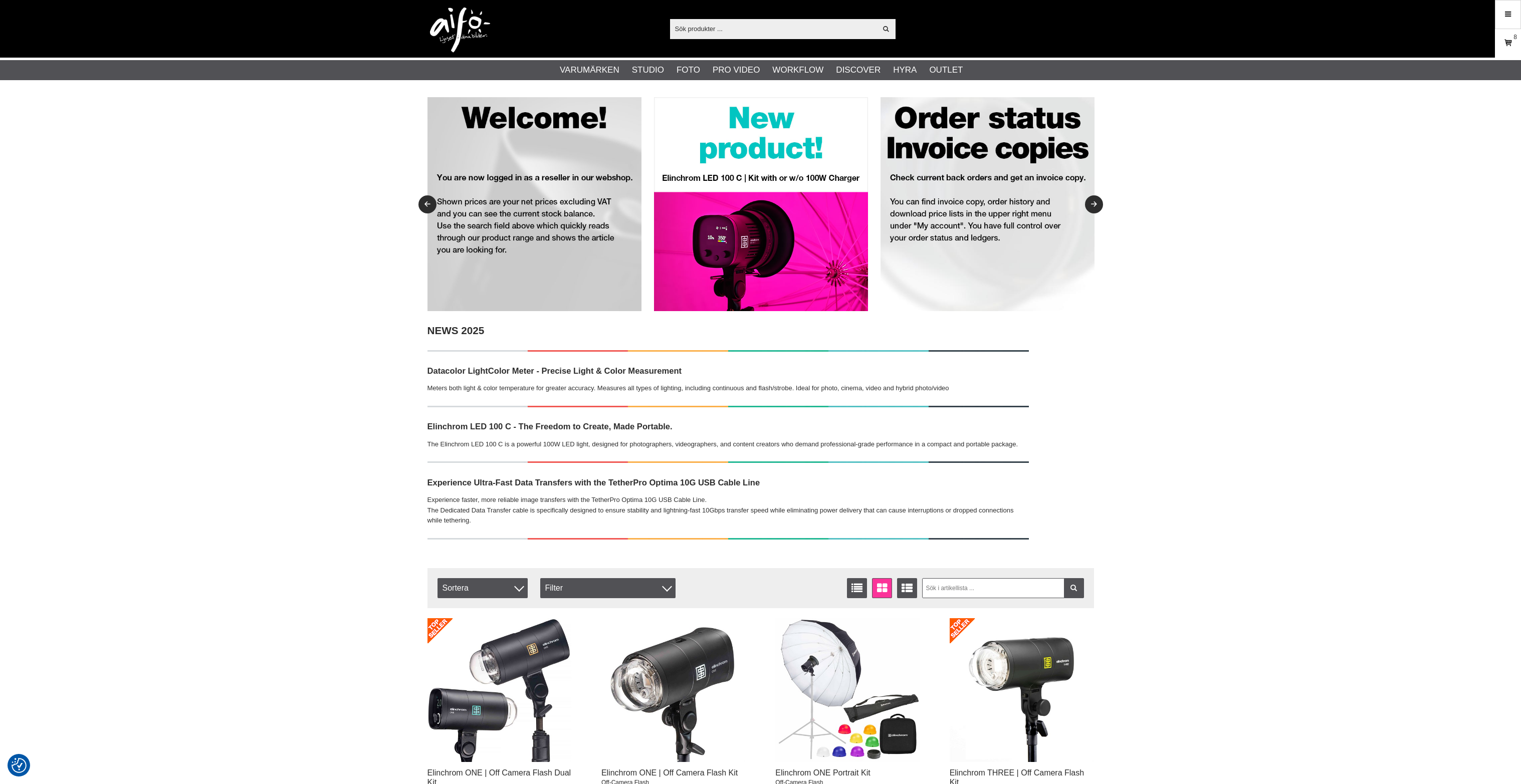
click at [1513, 47] on link "Varukorg 8" at bounding box center [1508, 43] width 25 height 24
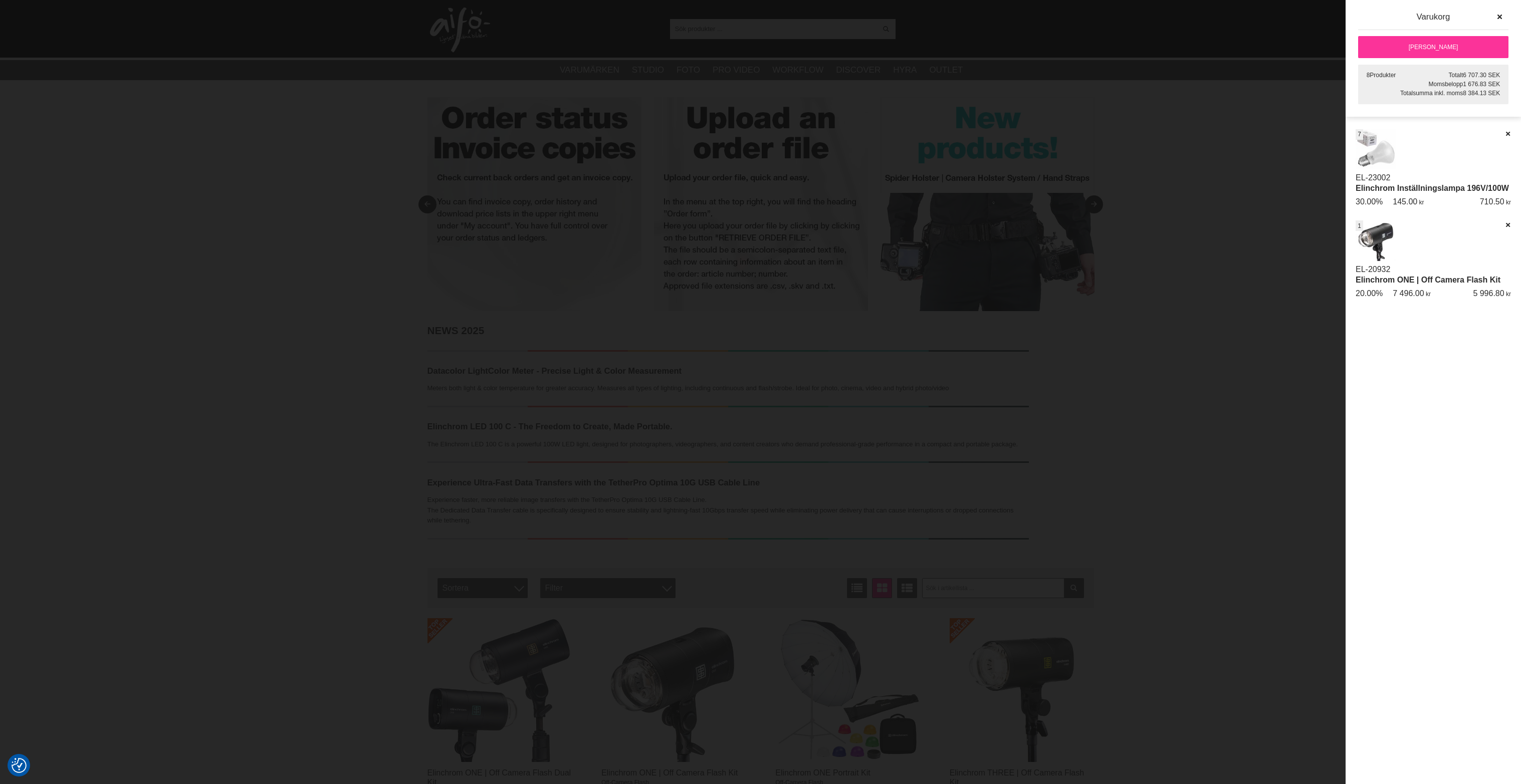
click at [1463, 45] on link "[PERSON_NAME]" at bounding box center [1433, 47] width 151 height 22
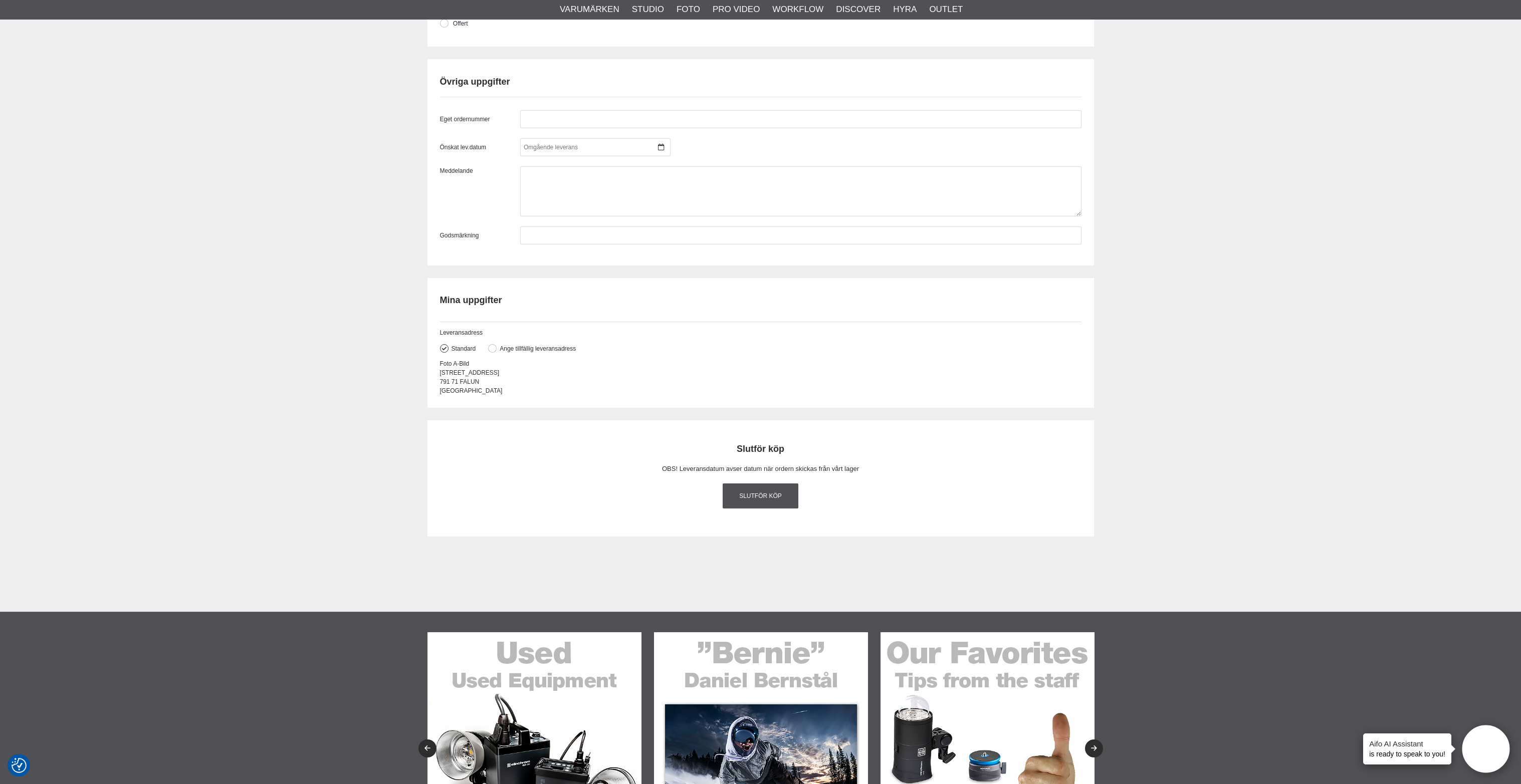
scroll to position [876, 0]
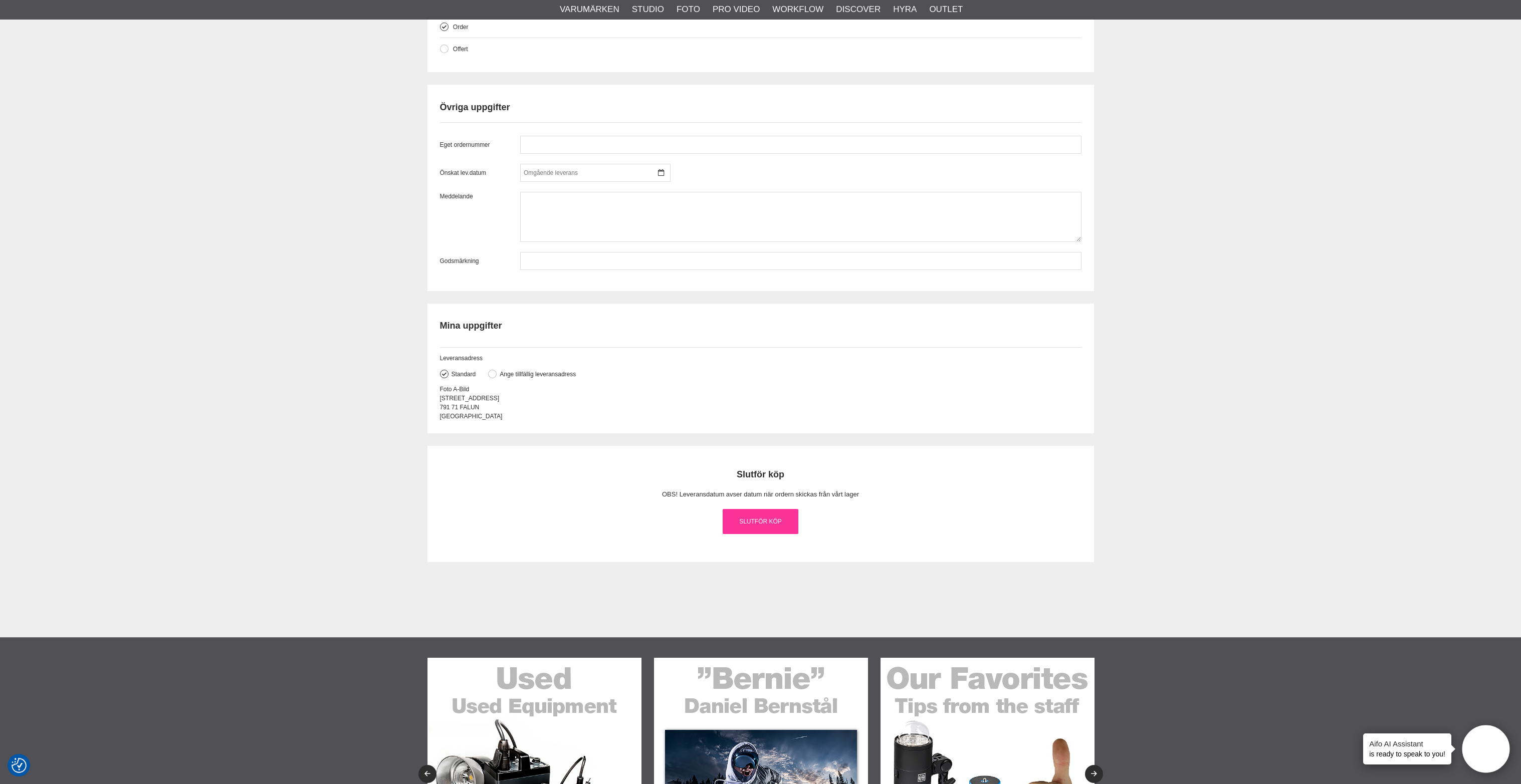
click at [762, 531] on link "Slutför köp" at bounding box center [760, 521] width 76 height 25
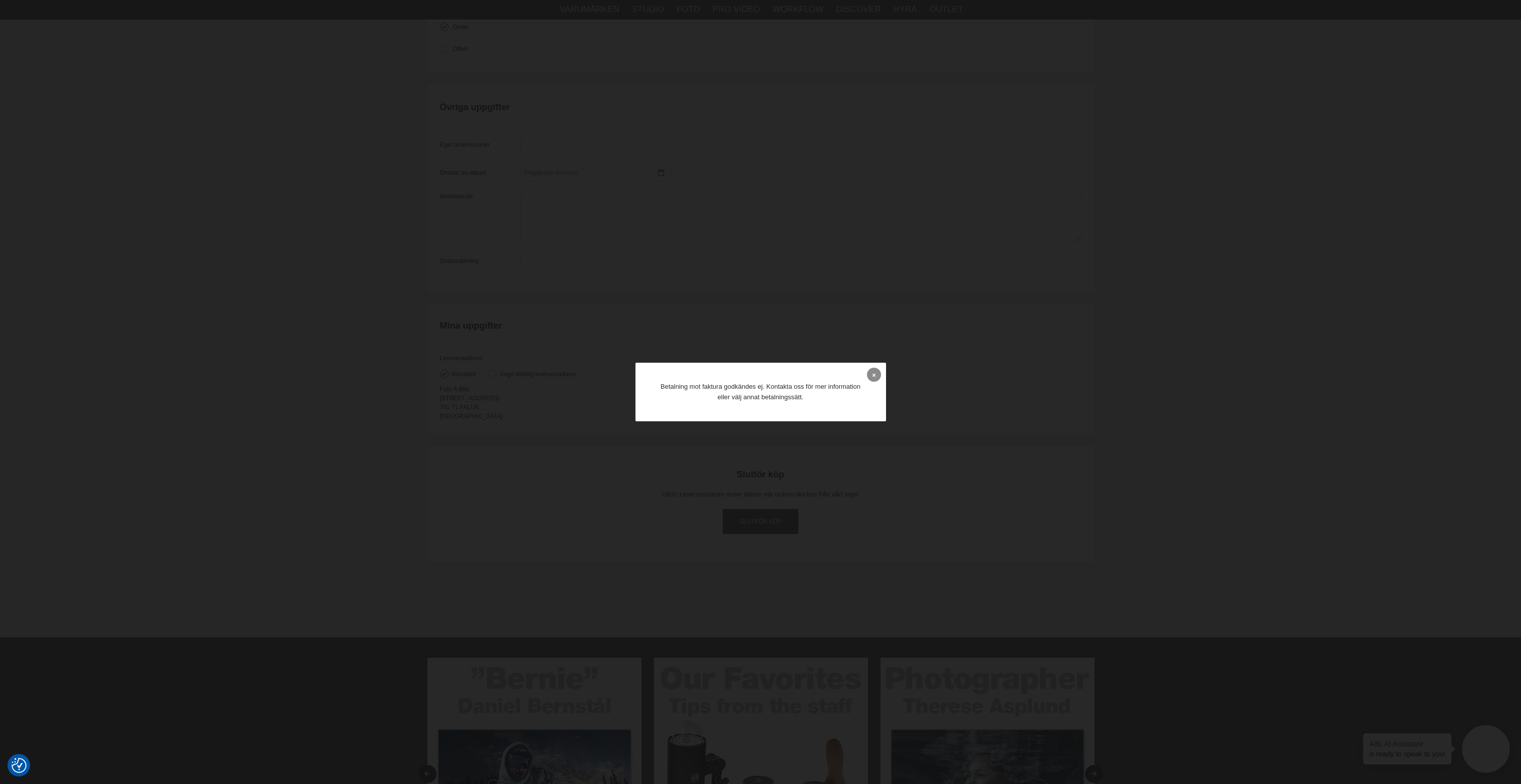
click at [873, 380] on link at bounding box center [874, 375] width 14 height 14
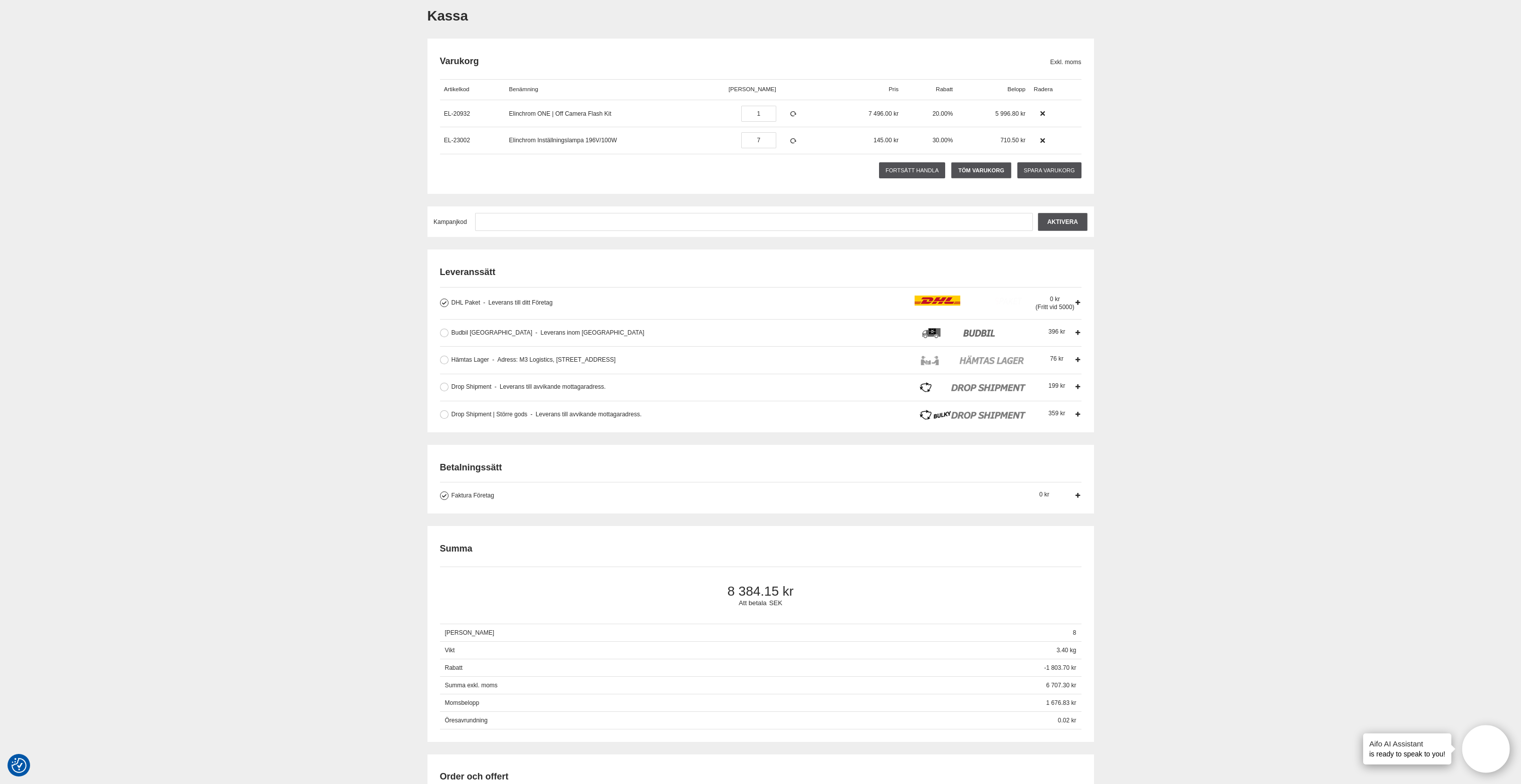
scroll to position [0, 0]
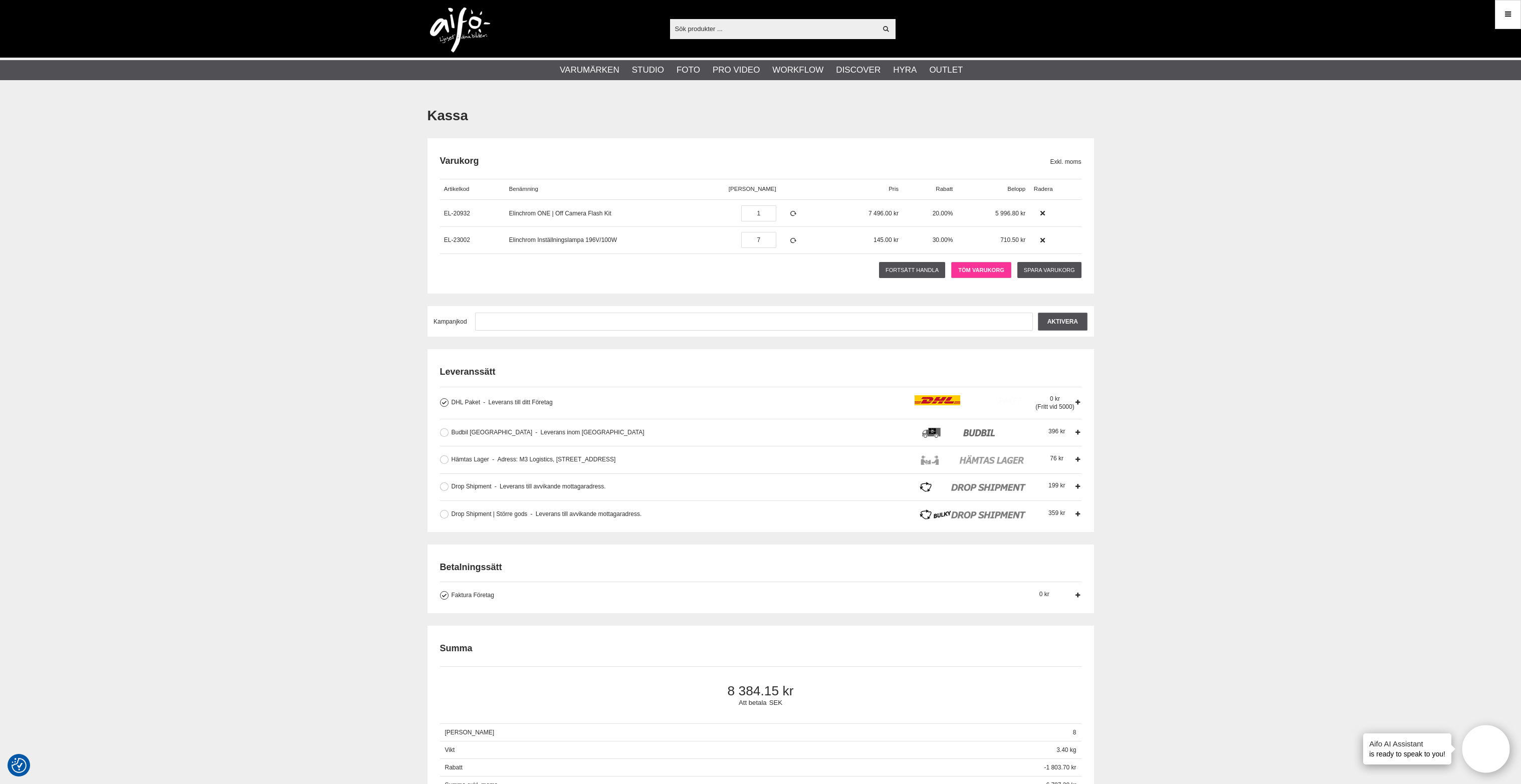
click at [983, 267] on link "Töm varukorg" at bounding box center [981, 270] width 60 height 16
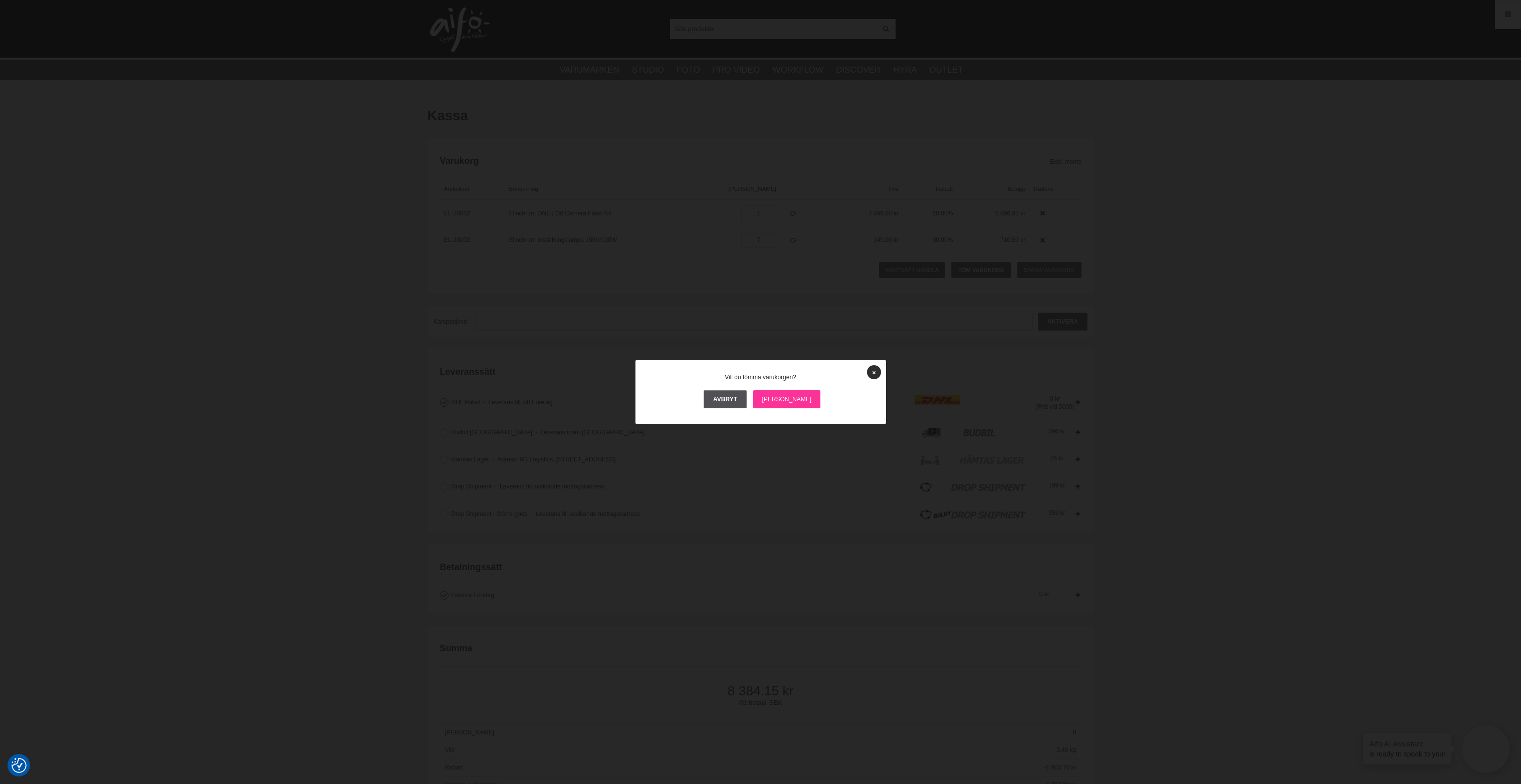
click at [781, 396] on link "Ja" at bounding box center [787, 399] width 68 height 18
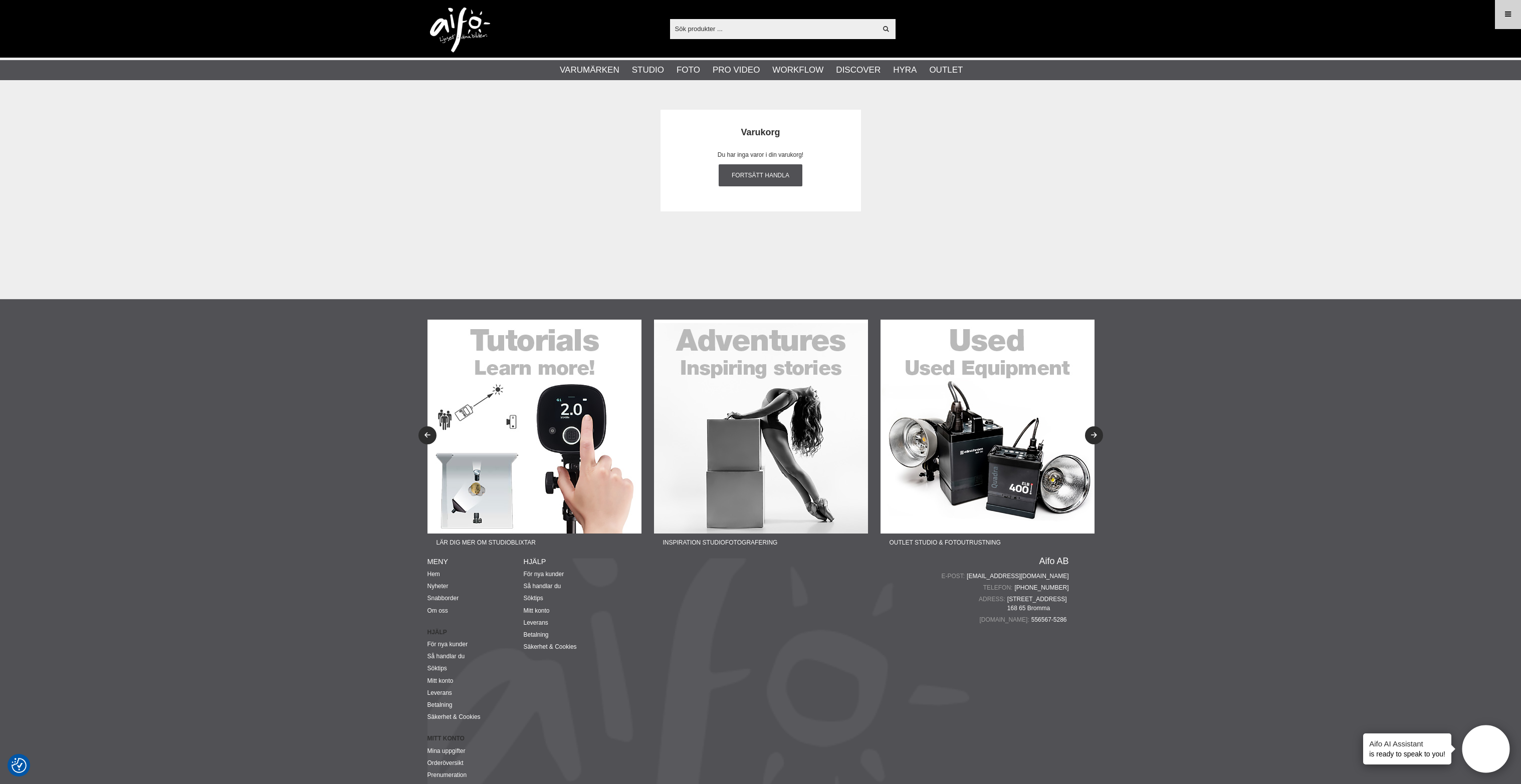
click at [1503, 14] on icon at bounding box center [1507, 14] width 9 height 11
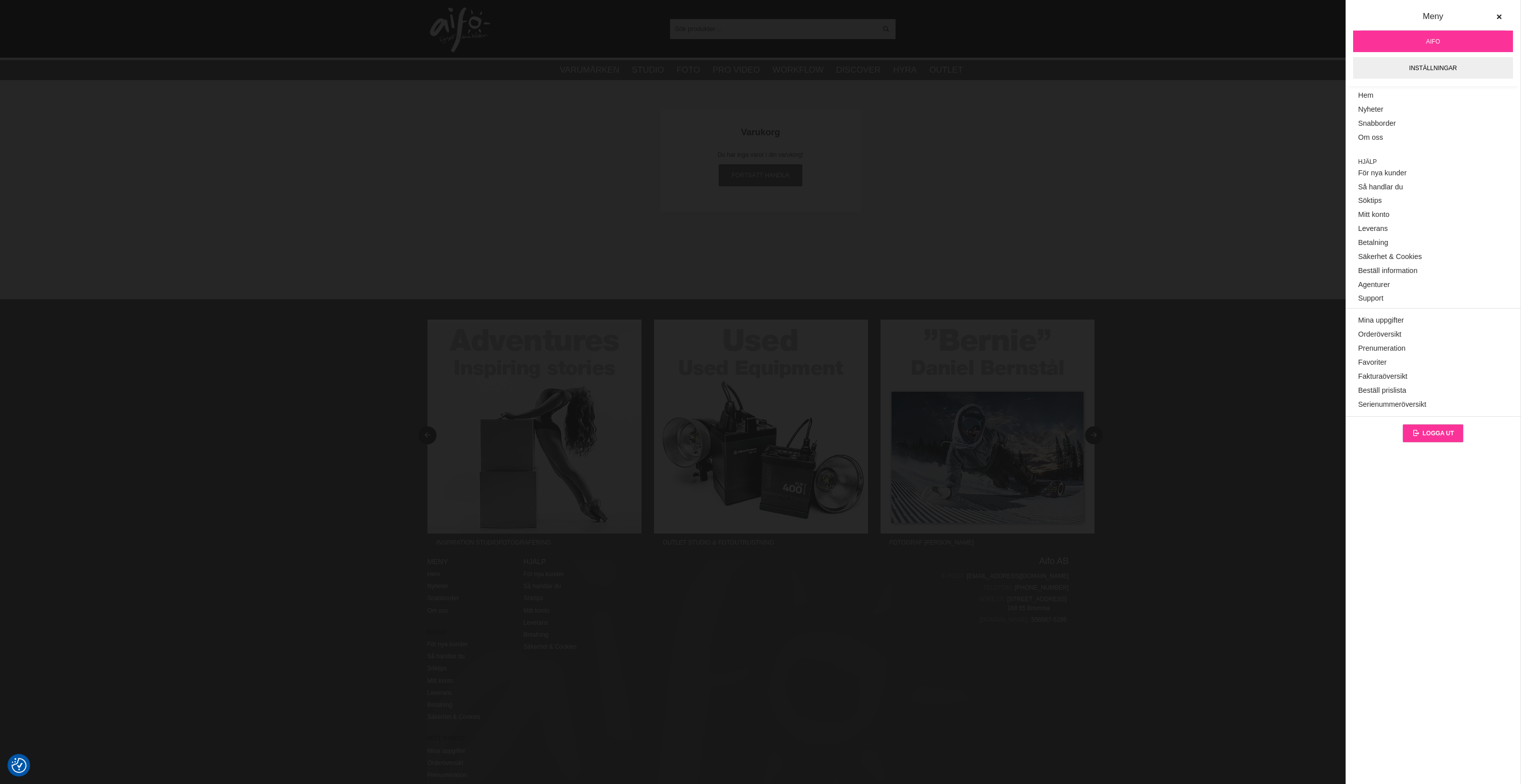
click at [1440, 433] on span "Logga ut" at bounding box center [1438, 433] width 31 height 7
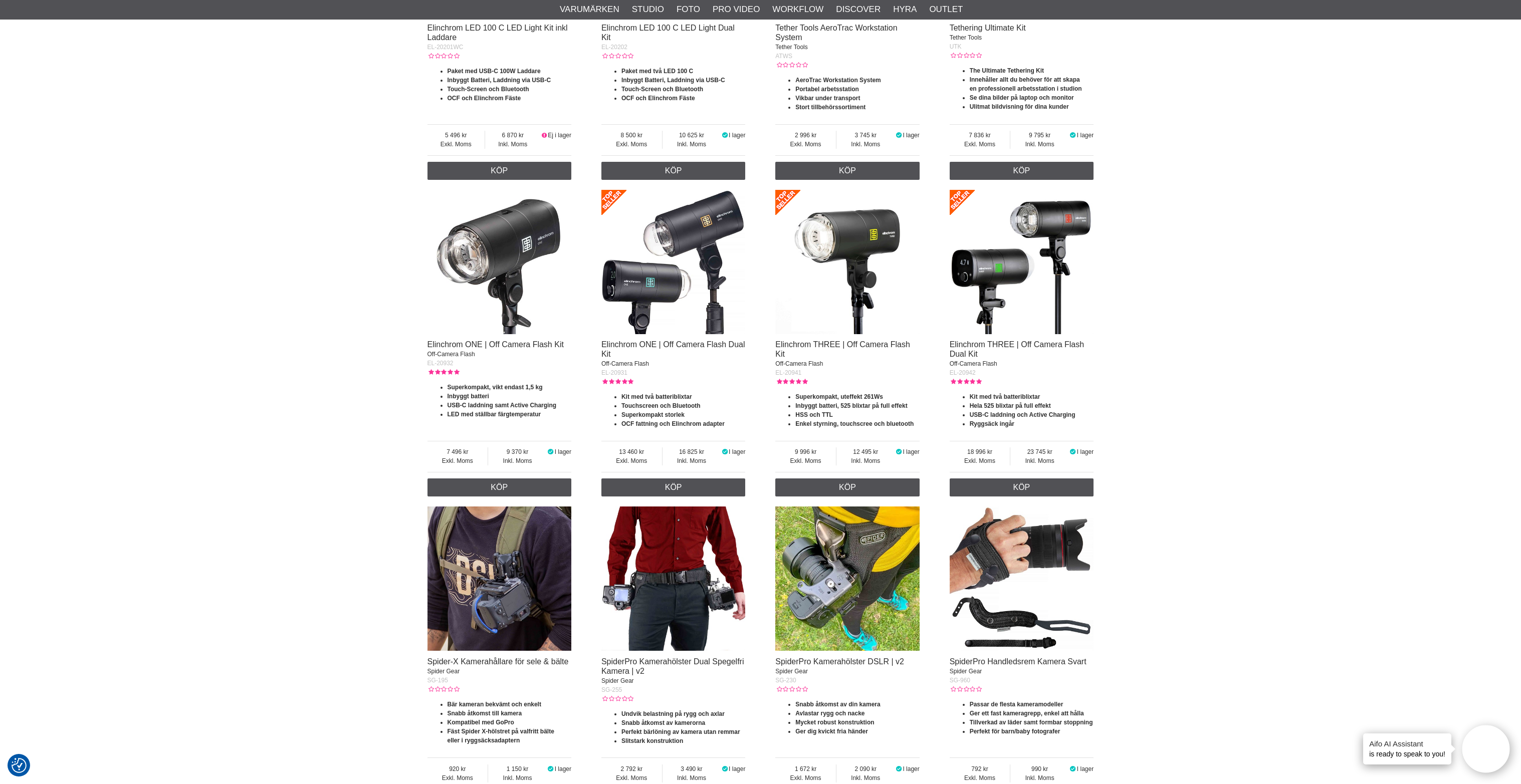
scroll to position [564, 0]
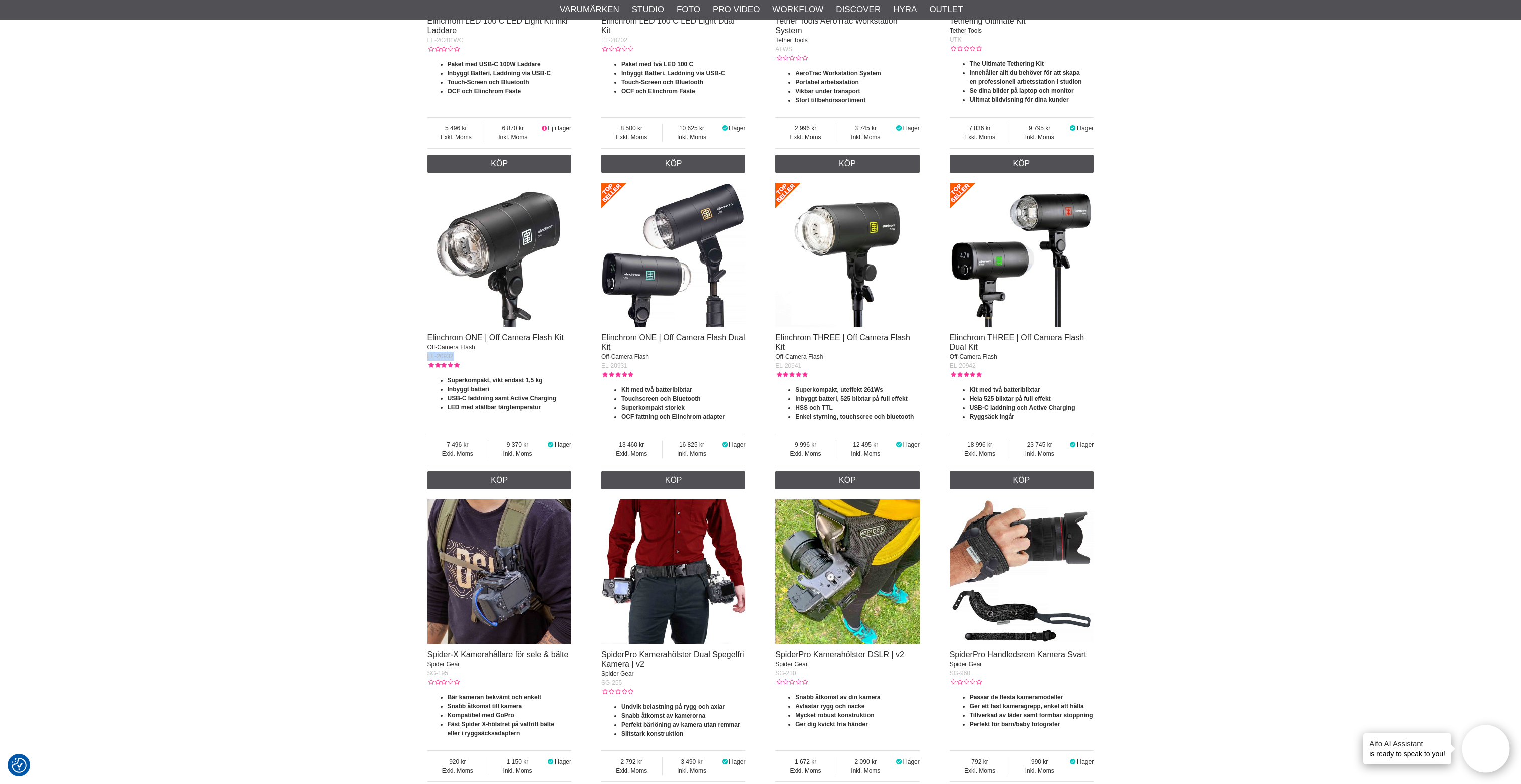
drag, startPoint x: 460, startPoint y: 363, endPoint x: 424, endPoint y: 365, distance: 36.1
click at [424, 365] on section "ICONIC PORTRAITS - [PERSON_NAME] Spider Camera Holster Manfrotto Skylite Theres…" at bounding box center [760, 505] width 681 height 1943
copy span "EL-20932"
